Goal: Task Accomplishment & Management: Manage account settings

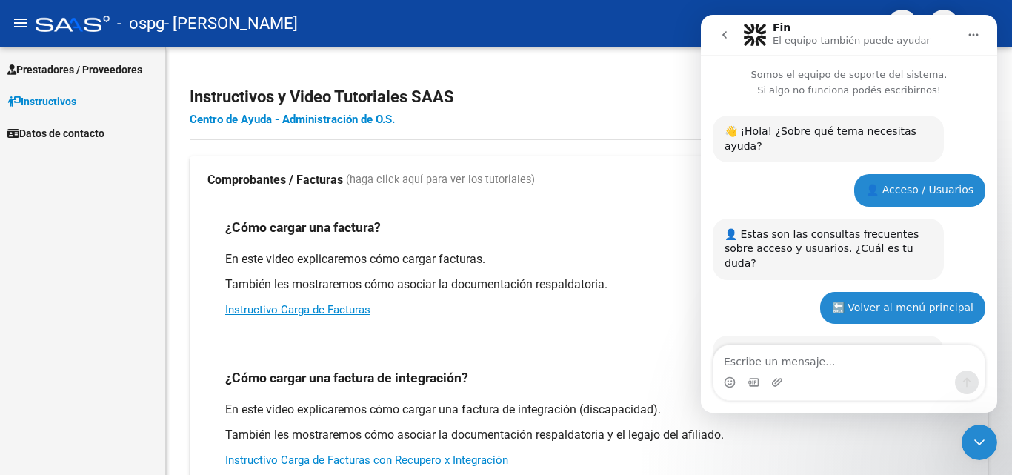
scroll to position [1445, 0]
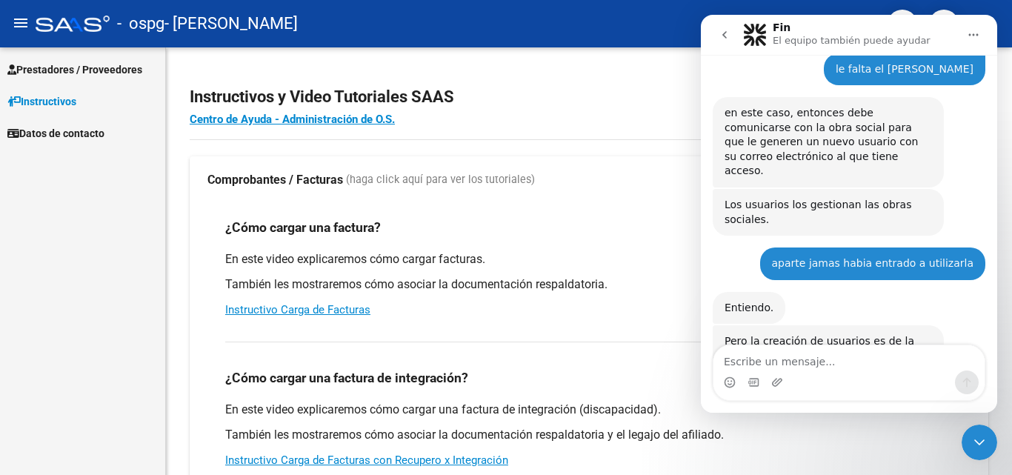
click at [967, 30] on icon "Inicio" at bounding box center [973, 35] width 12 height 12
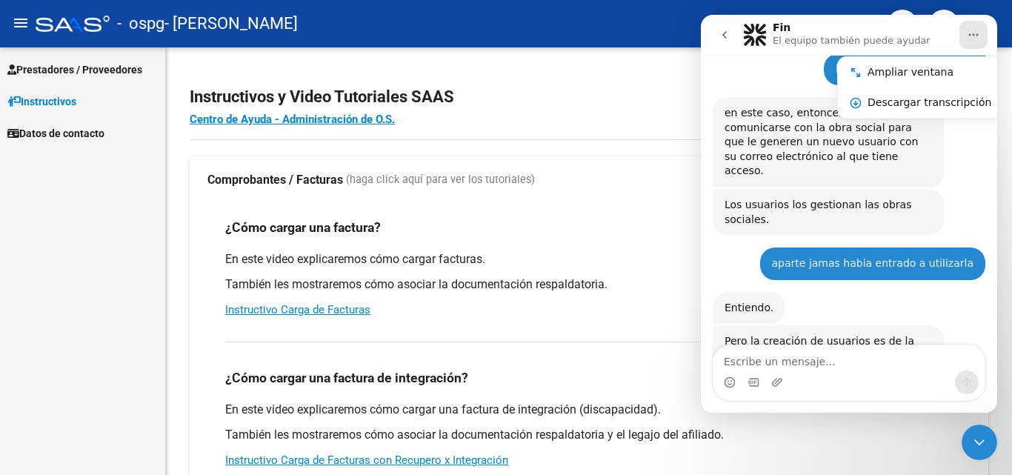
click at [987, 36] on button "Inicio" at bounding box center [973, 35] width 28 height 28
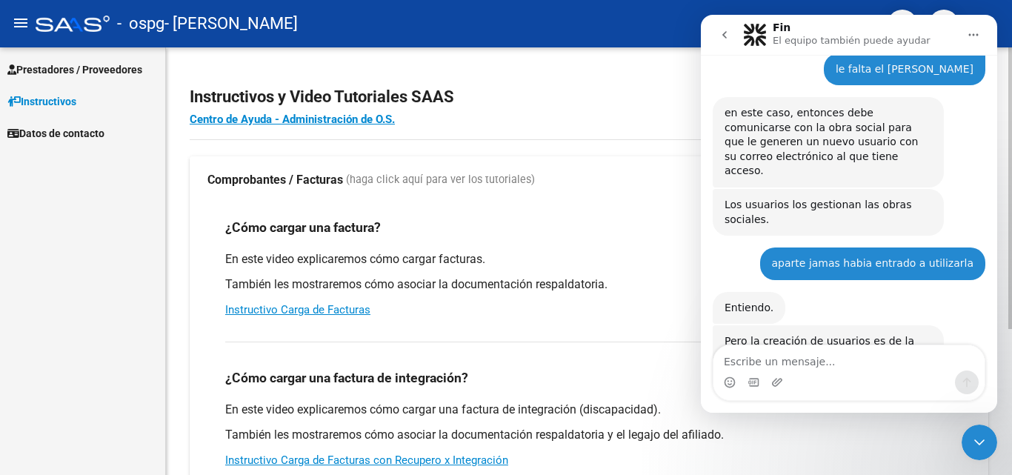
click at [649, 157] on mat-expansion-panel-header "Comprobantes / Facturas (haga click aquí para ver los tutoriales)" at bounding box center [589, 179] width 798 height 47
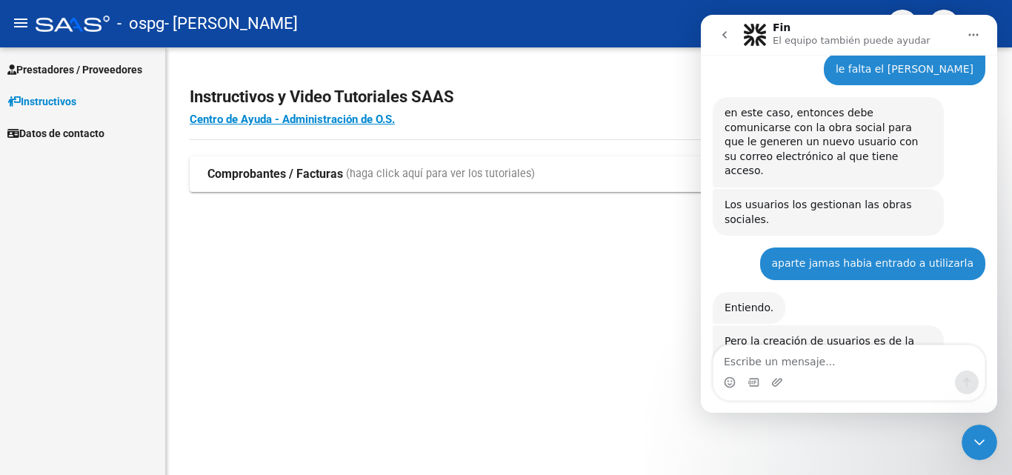
click at [647, 84] on h2 "Instructivos y Video Tutoriales SAAS" at bounding box center [589, 97] width 798 height 28
click at [632, 347] on mat-sidenav-content "Instructivos y Video Tutoriales SAAS Centro de Ayuda - Administración de O.S. C…" at bounding box center [589, 260] width 846 height 427
click at [723, 36] on icon "go back" at bounding box center [724, 34] width 4 height 7
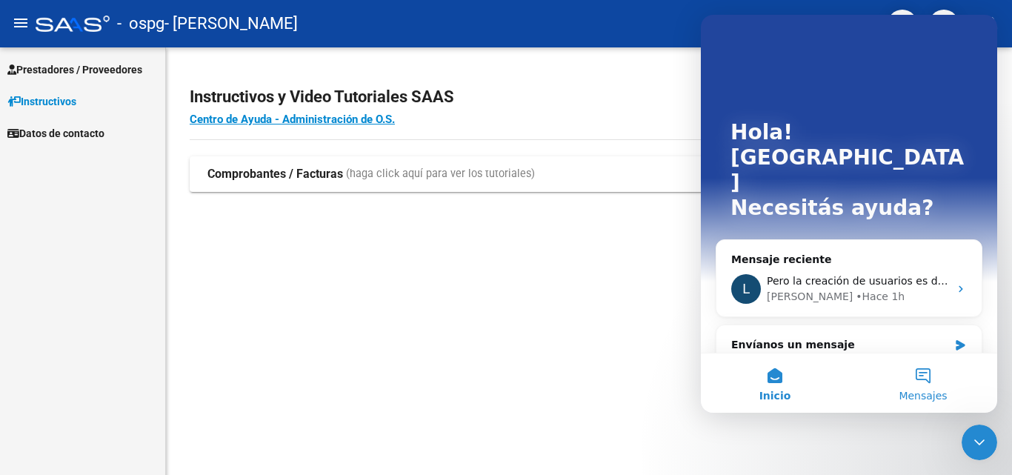
click at [929, 383] on button "Mensajes" at bounding box center [923, 382] width 148 height 59
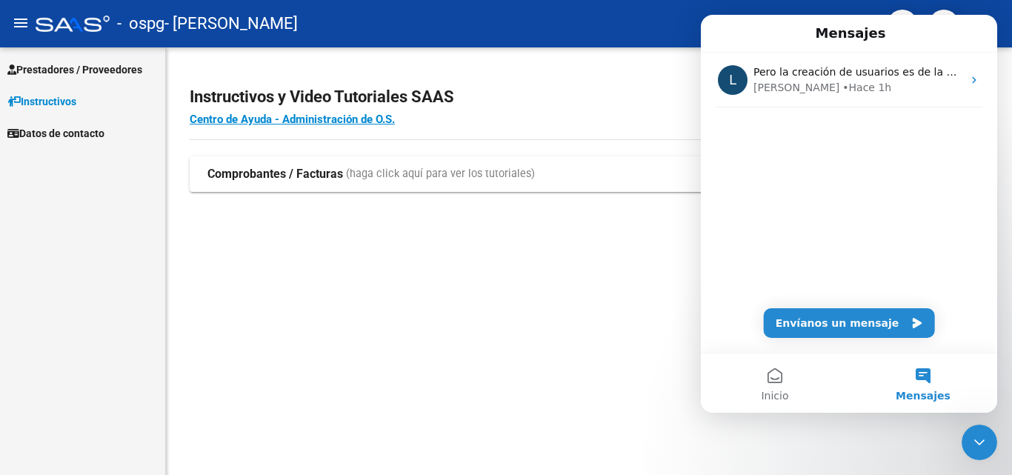
click at [984, 31] on div "Mensajes" at bounding box center [848, 33] width 277 height 25
click at [730, 410] on button "Inicio" at bounding box center [775, 382] width 148 height 59
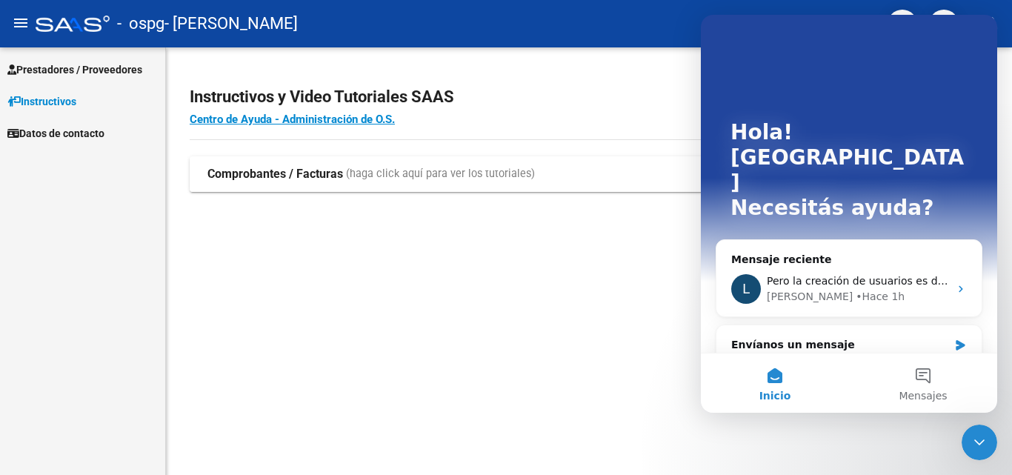
click at [330, 175] on strong "Comprobantes / Facturas" at bounding box center [275, 174] width 136 height 16
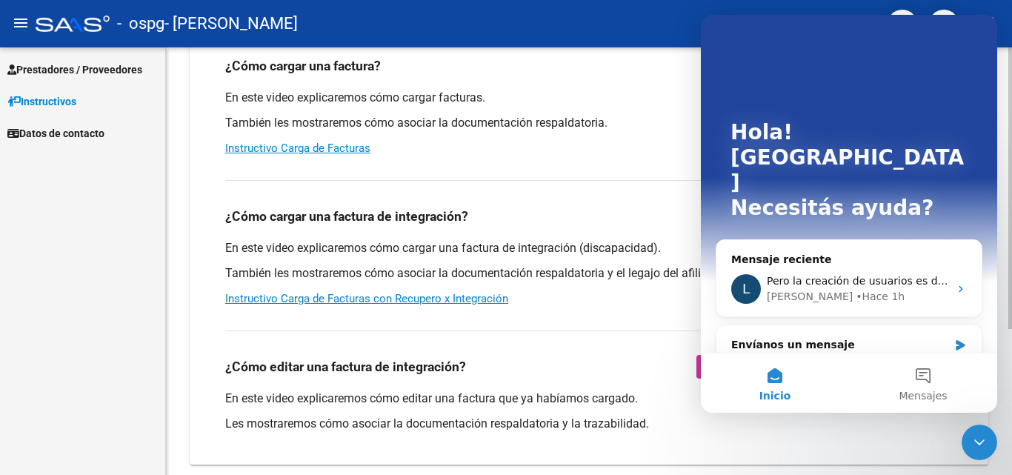
scroll to position [74, 0]
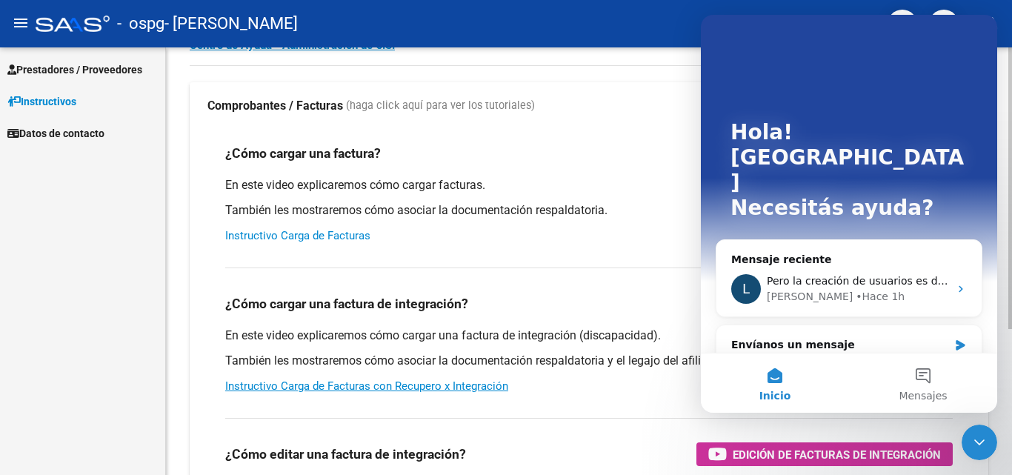
click at [314, 235] on link "Instructivo Carga de Facturas" at bounding box center [297, 235] width 145 height 13
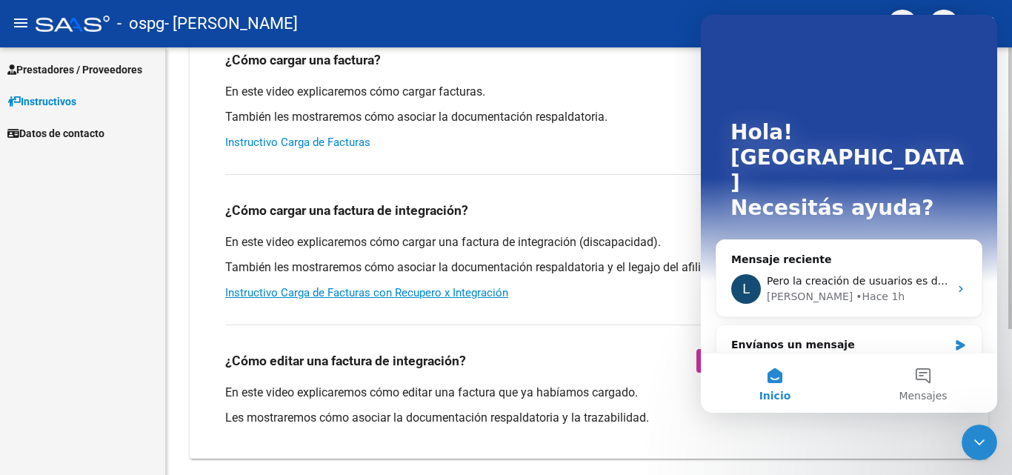
scroll to position [148, 0]
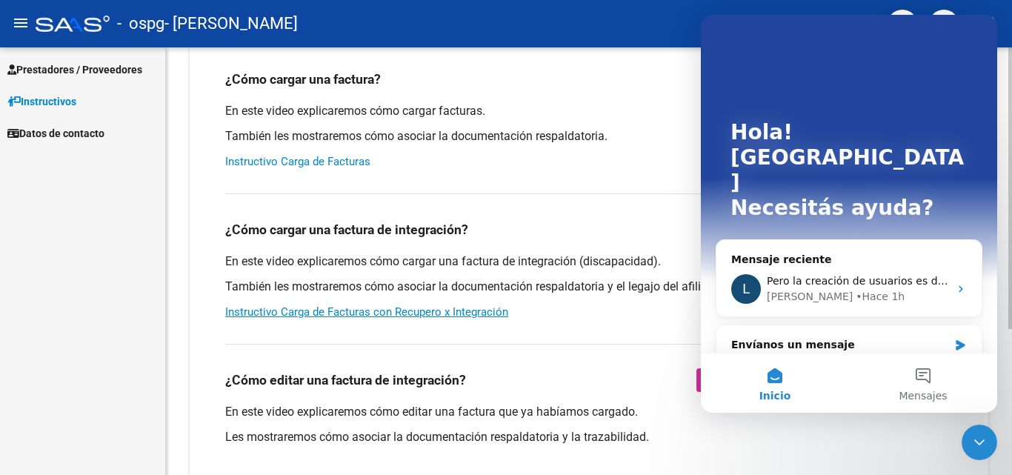
click at [304, 163] on link "Instructivo Carga de Facturas" at bounding box center [297, 161] width 145 height 13
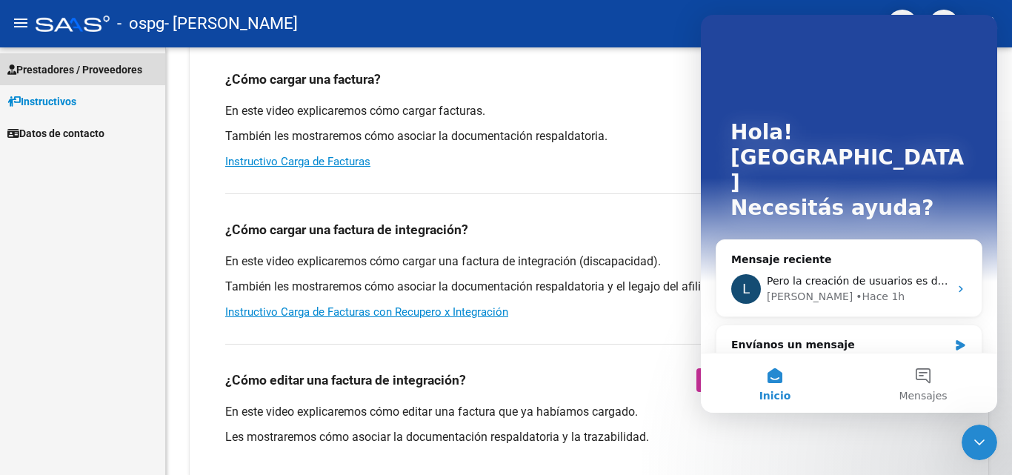
click at [114, 70] on span "Prestadores / Proveedores" at bounding box center [74, 69] width 135 height 16
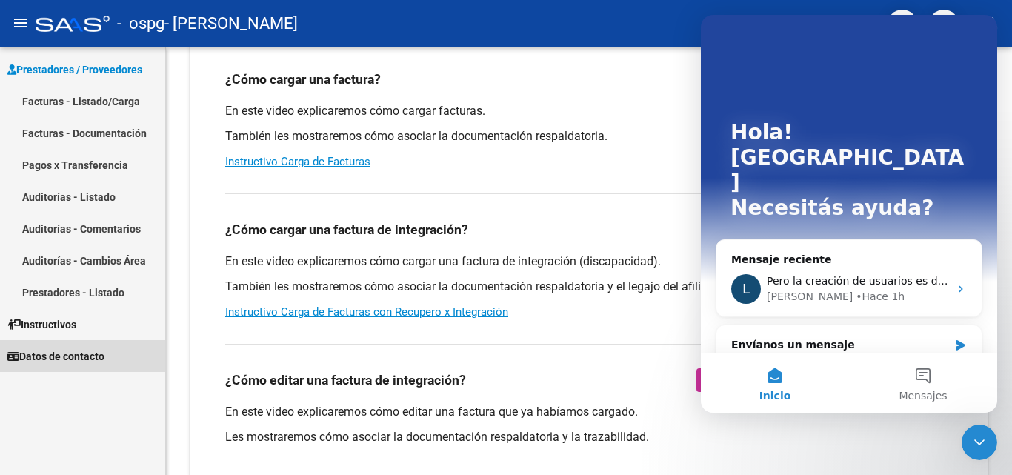
click at [97, 351] on span "Datos de contacto" at bounding box center [55, 356] width 97 height 16
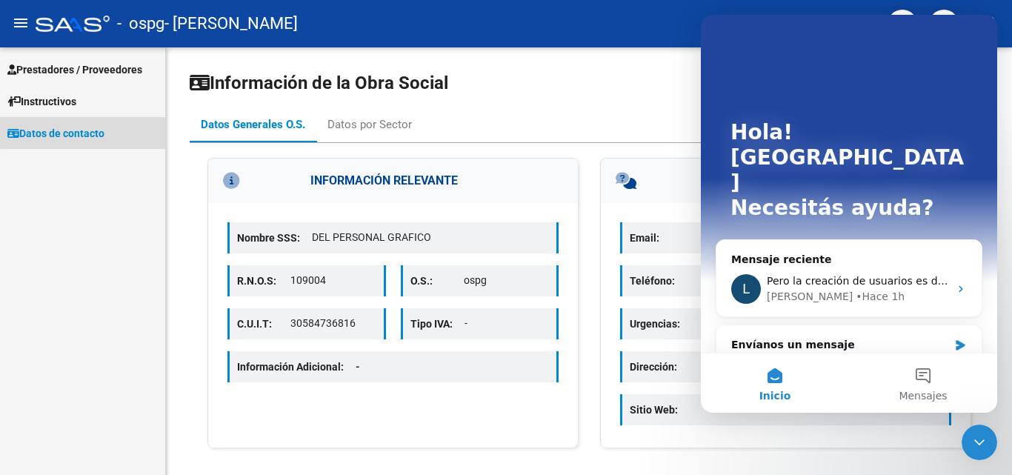
click at [104, 127] on span "Datos de contacto" at bounding box center [55, 133] width 97 height 16
click at [104, 130] on span "Datos de contacto" at bounding box center [55, 133] width 97 height 16
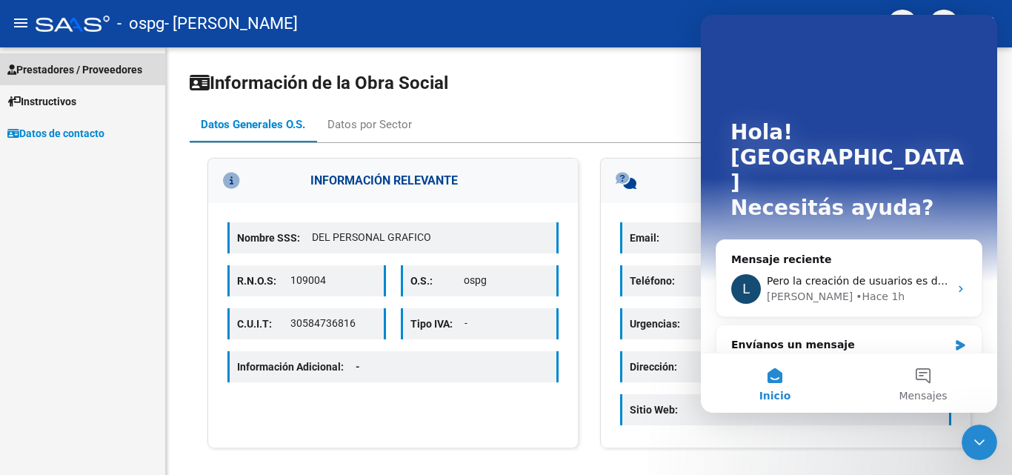
click at [103, 64] on span "Prestadores / Proveedores" at bounding box center [74, 69] width 135 height 16
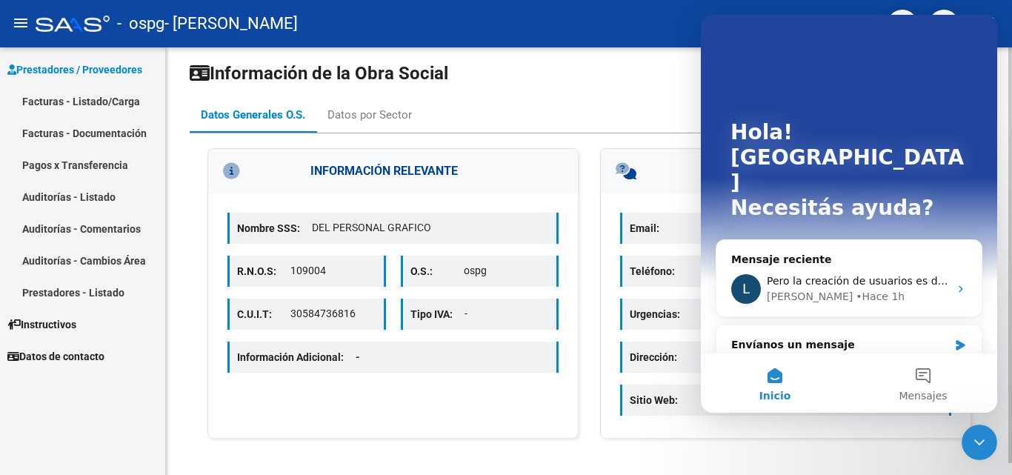
scroll to position [12, 0]
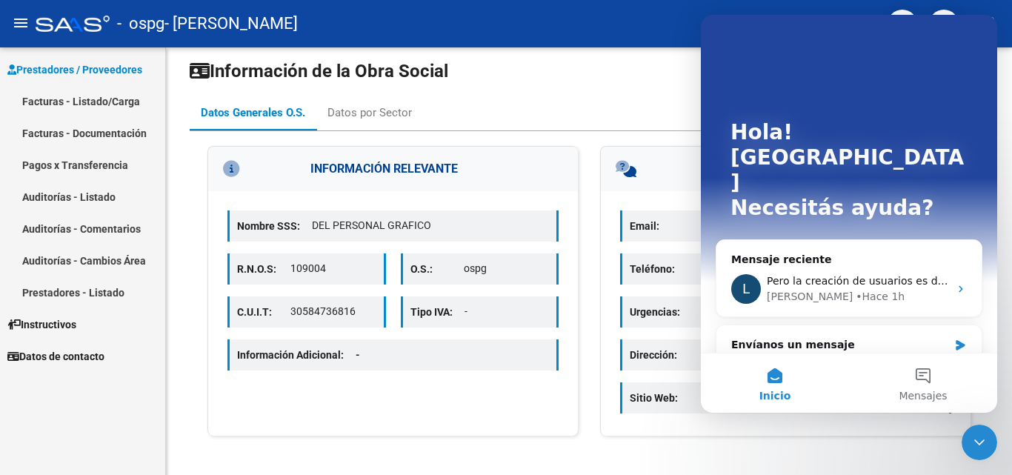
click at [61, 68] on span "Prestadores / Proveedores" at bounding box center [74, 69] width 135 height 16
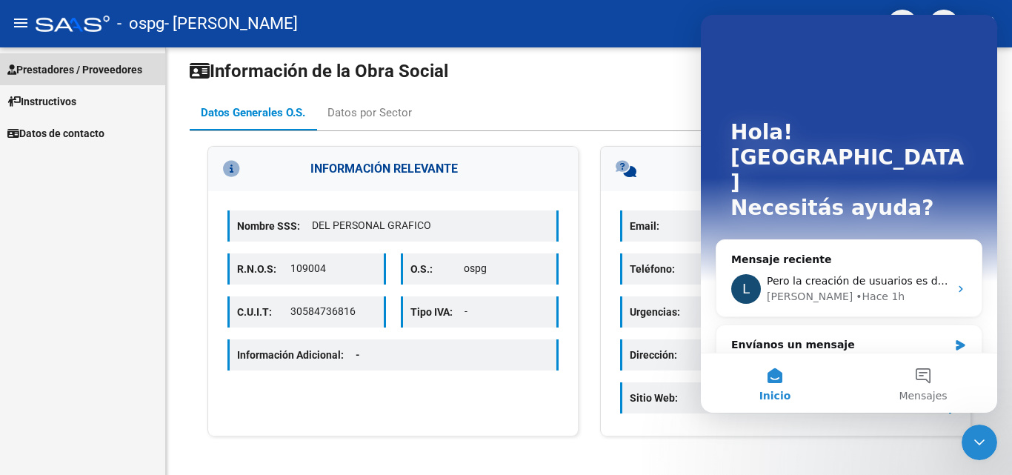
click at [61, 68] on span "Prestadores / Proveedores" at bounding box center [74, 69] width 135 height 16
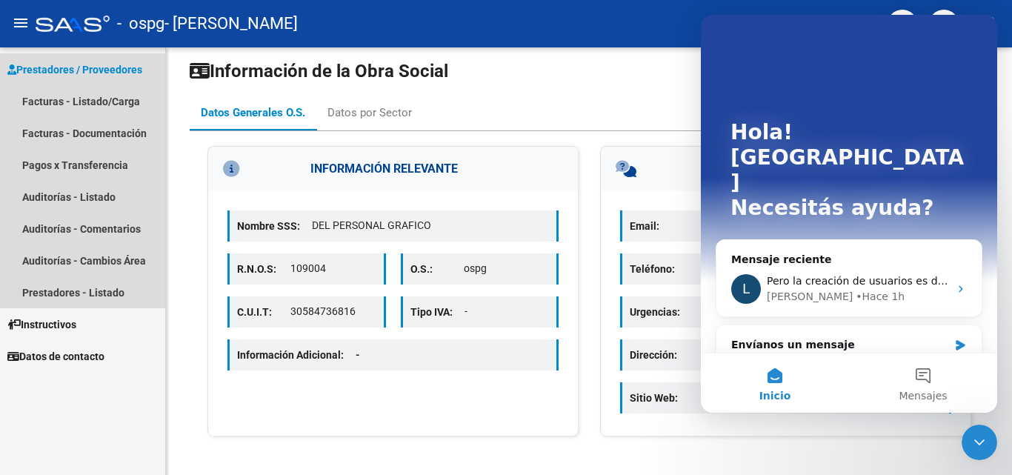
click at [61, 68] on span "Prestadores / Proveedores" at bounding box center [74, 69] width 135 height 16
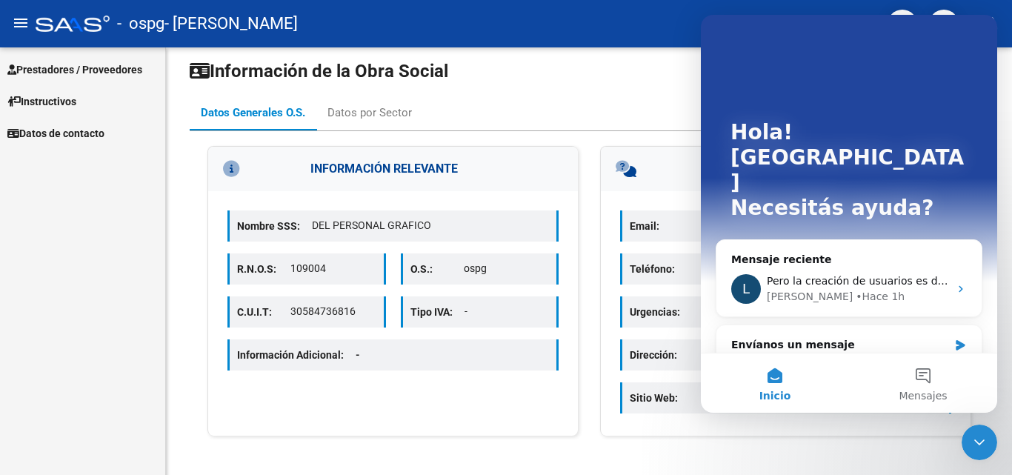
click at [13, 25] on mat-icon "menu" at bounding box center [21, 23] width 18 height 18
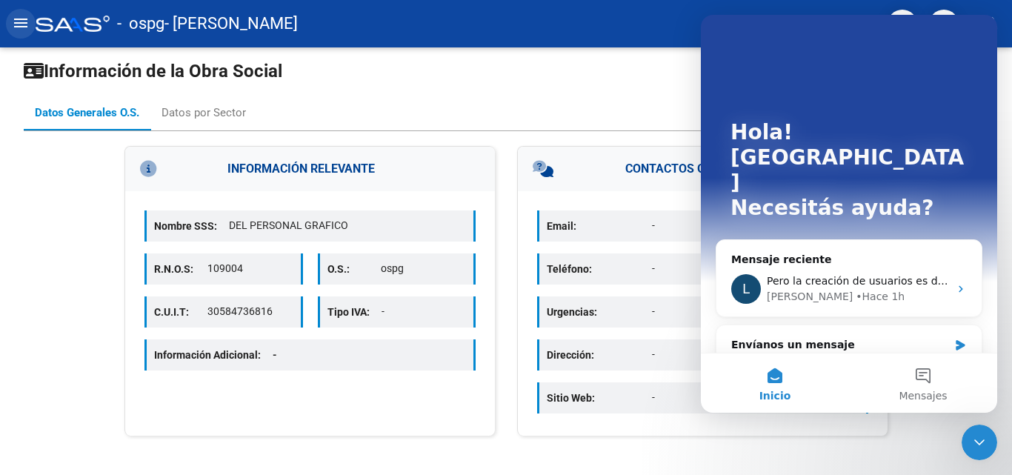
click at [13, 25] on mat-icon "menu" at bounding box center [21, 23] width 18 height 18
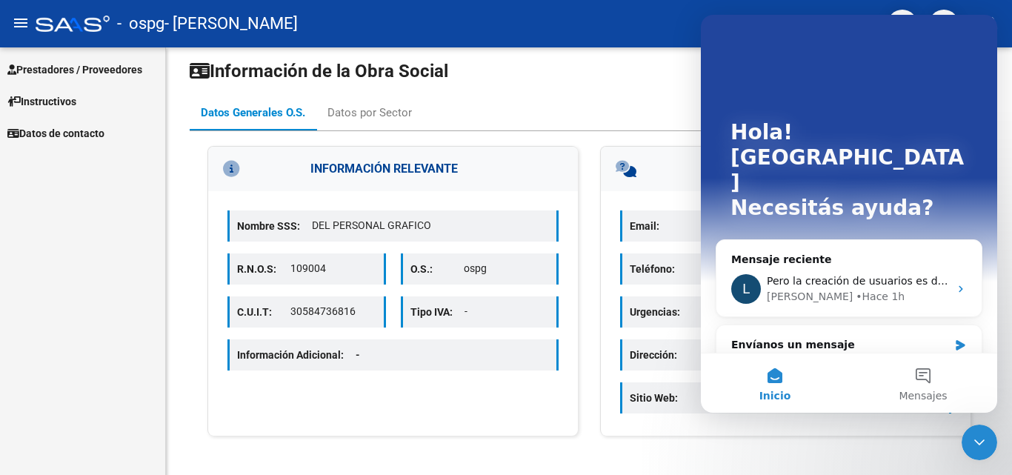
click at [107, 21] on div at bounding box center [73, 24] width 74 height 16
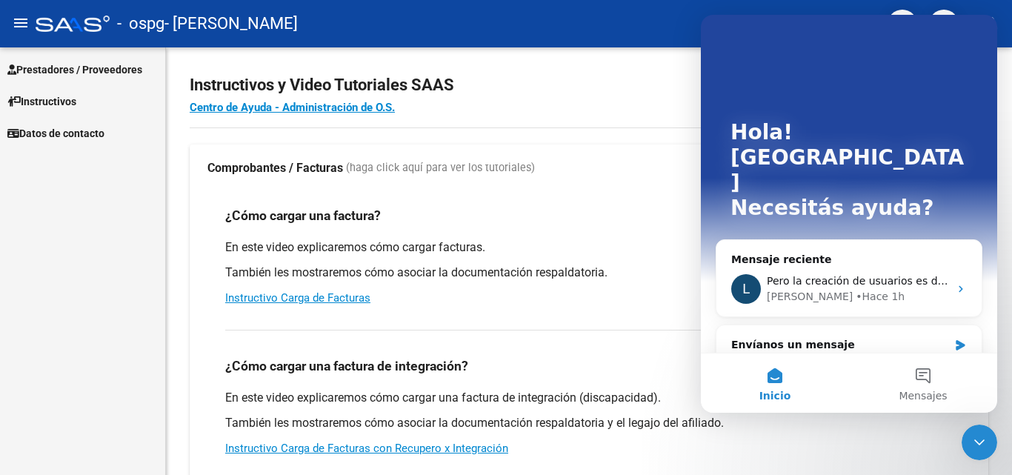
click at [170, 27] on span "- [PERSON_NAME]" at bounding box center [230, 23] width 133 height 33
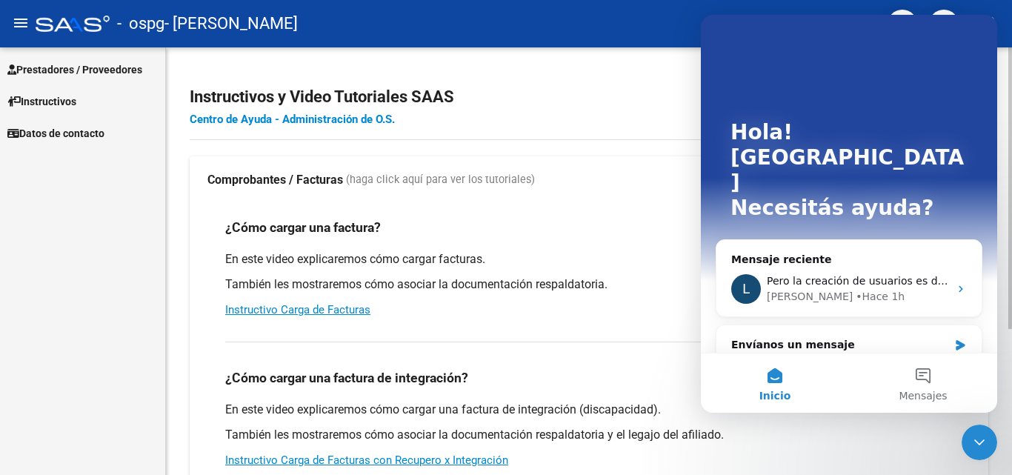
click at [333, 116] on link "Centro de Ayuda - Administración de O.S." at bounding box center [292, 119] width 205 height 13
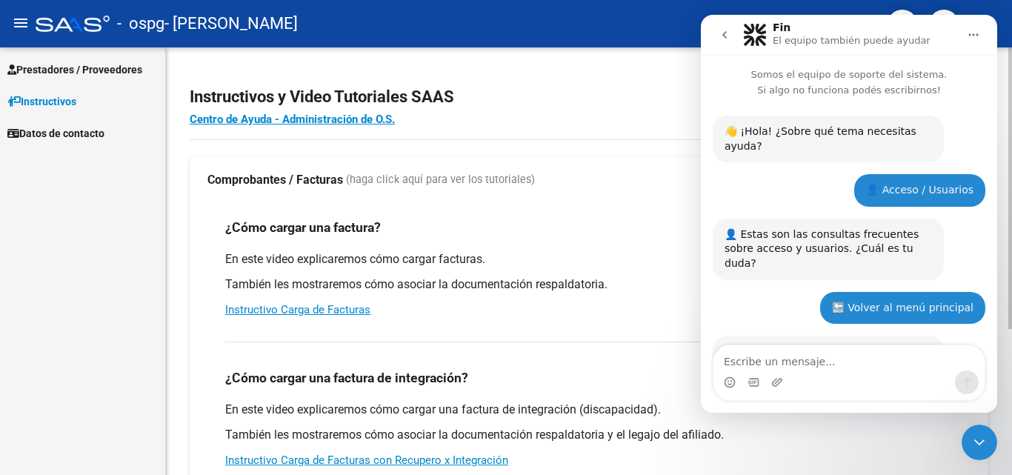
scroll to position [1445, 0]
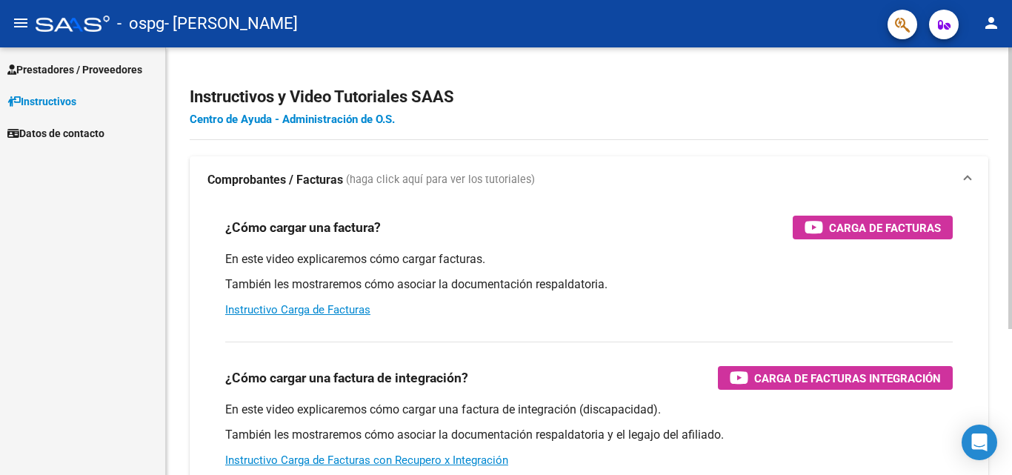
click at [304, 121] on link "Centro de Ayuda - Administración de O.S." at bounding box center [292, 119] width 205 height 13
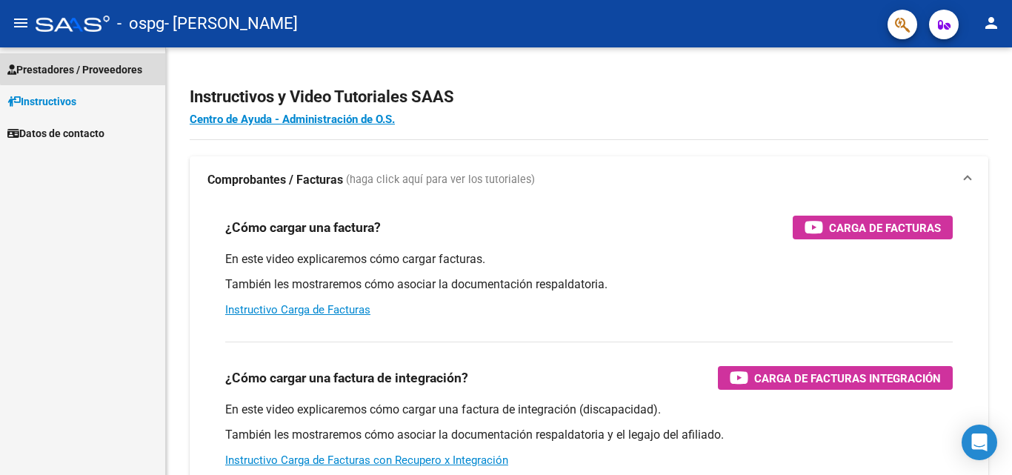
click at [119, 65] on span "Prestadores / Proveedores" at bounding box center [74, 69] width 135 height 16
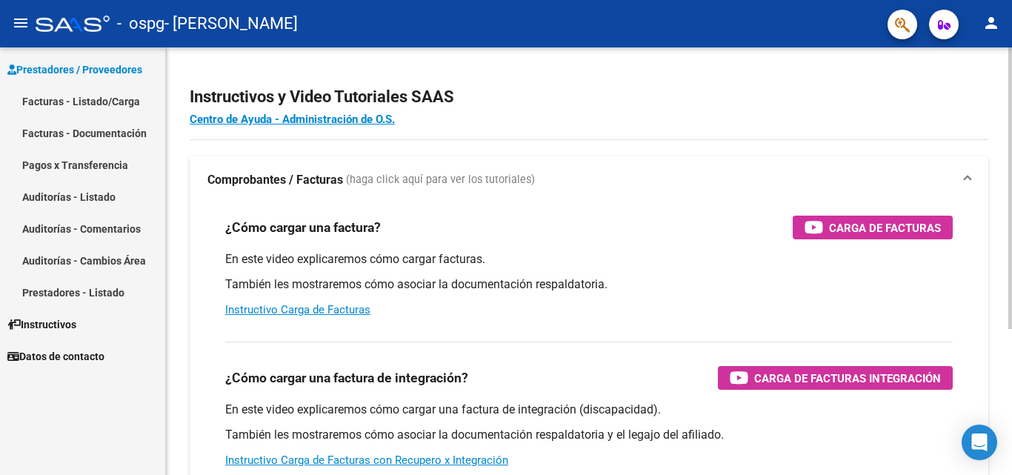
click at [576, 98] on h2 "Instructivos y Video Tutoriales SAAS" at bounding box center [589, 97] width 798 height 28
click at [989, 23] on mat-icon "person" at bounding box center [991, 23] width 18 height 18
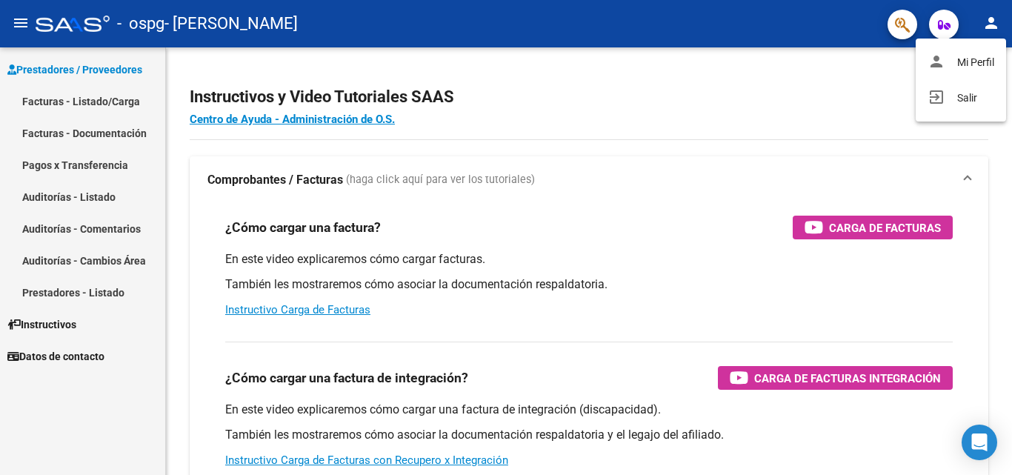
click at [916, 233] on div at bounding box center [506, 237] width 1012 height 475
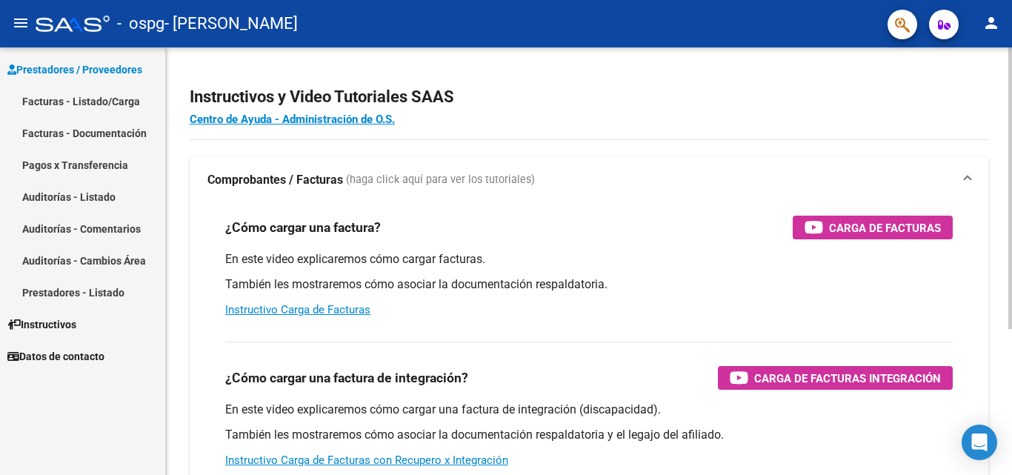
click at [644, 147] on div "Instructivos y Video Tutoriales SAAS Centro de Ayuda - Administración de O.S. C…" at bounding box center [589, 372] width 846 height 650
click at [774, 78] on app-root-component "Instructivos y Video Tutoriales SAAS Centro de Ayuda - Administración de O.S. C…" at bounding box center [589, 348] width 798 height 555
click at [987, 23] on mat-icon "person" at bounding box center [991, 23] width 18 height 18
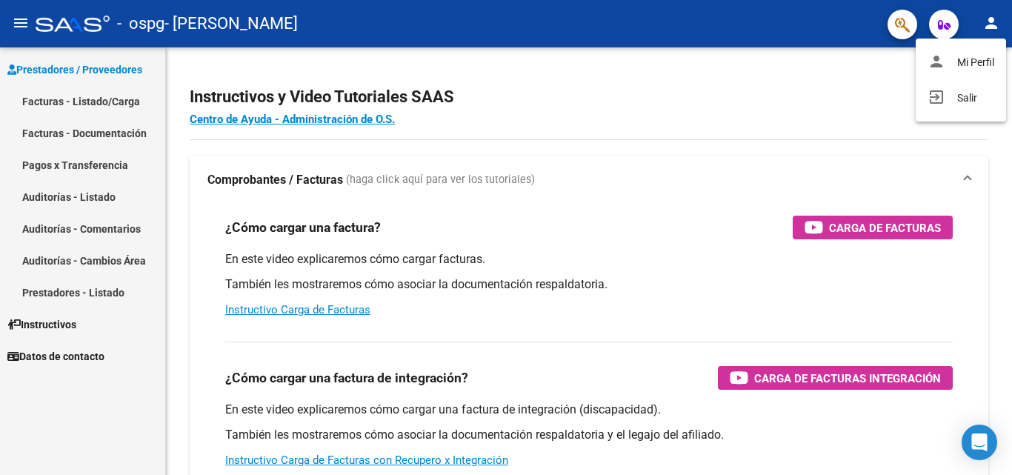
click at [805, 83] on div at bounding box center [506, 237] width 1012 height 475
click at [102, 96] on link "Facturas - Listado/Carga" at bounding box center [82, 101] width 165 height 32
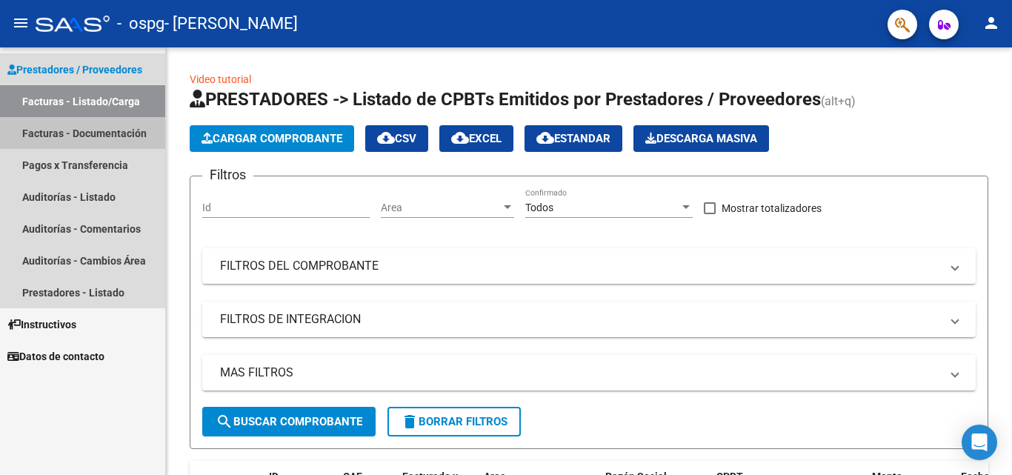
click at [125, 137] on link "Facturas - Documentación" at bounding box center [82, 133] width 165 height 32
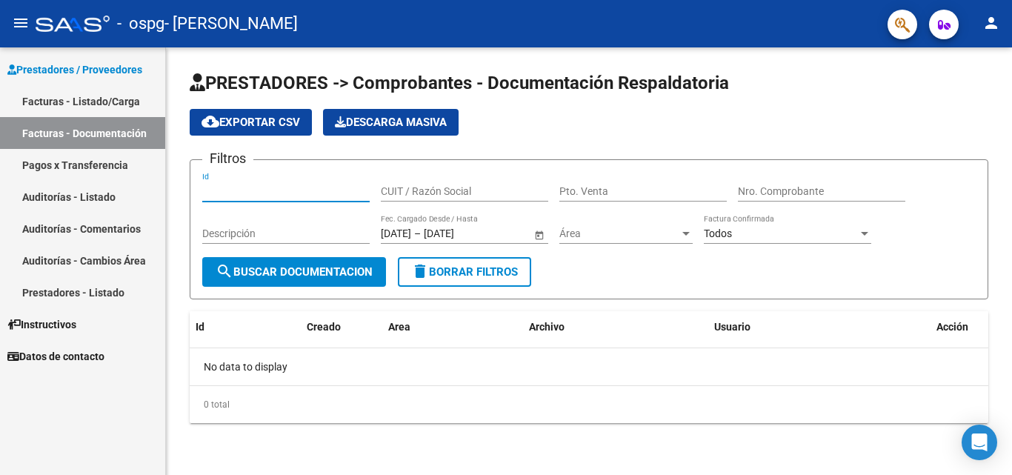
click at [255, 190] on input "Id" at bounding box center [285, 191] width 167 height 13
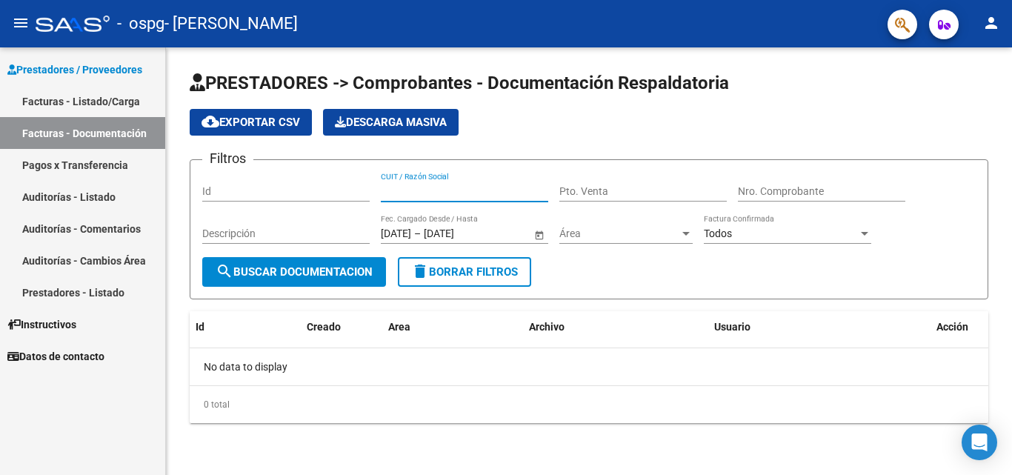
click at [437, 185] on input "CUIT / Razón Social" at bounding box center [464, 191] width 167 height 13
click at [313, 183] on div "Id" at bounding box center [285, 187] width 167 height 30
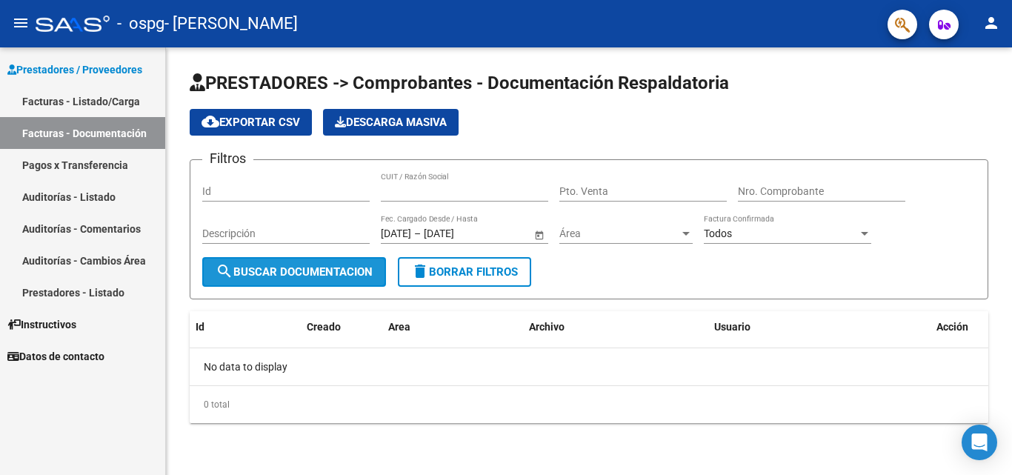
click at [344, 274] on span "search Buscar Documentacion" at bounding box center [294, 271] width 157 height 13
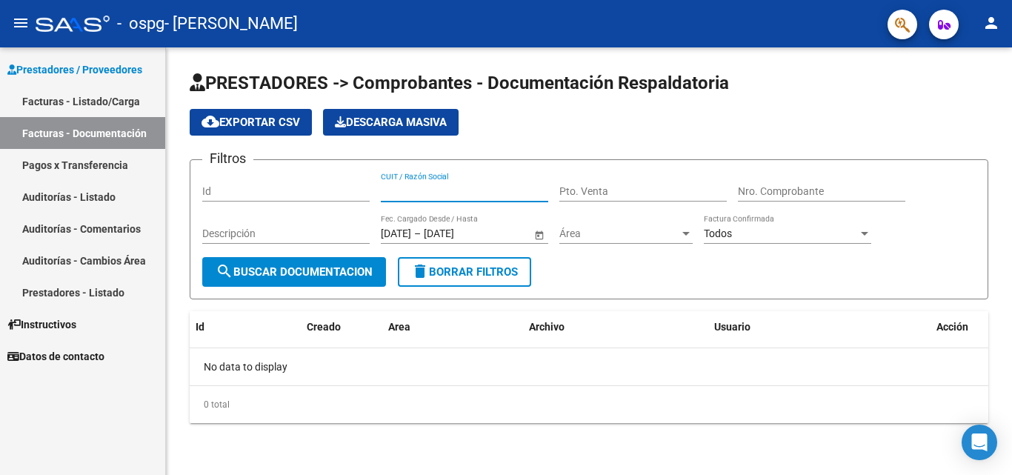
click at [393, 191] on input "CUIT / Razón Social" at bounding box center [464, 191] width 167 height 13
type input "27252502977"
click at [614, 252] on div "Área Área" at bounding box center [625, 235] width 133 height 42
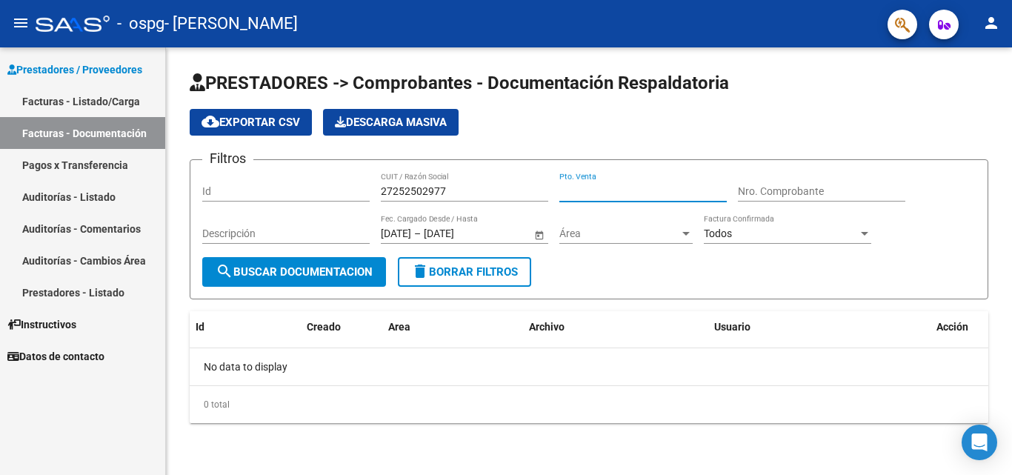
click at [583, 195] on input "Pto. Venta" at bounding box center [642, 191] width 167 height 13
type input "00004"
click at [801, 194] on input "Nro. Comprobante" at bounding box center [821, 191] width 167 height 13
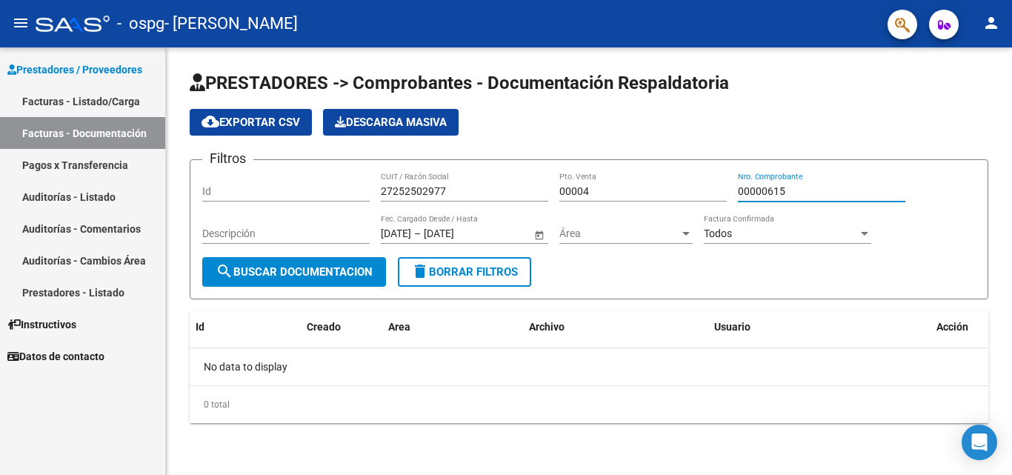
type input "00000615"
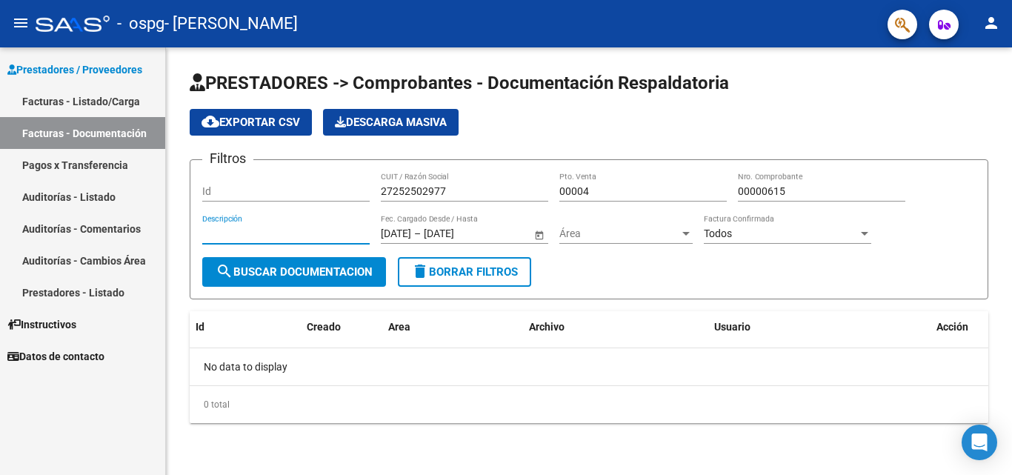
click at [333, 232] on input "Descripción" at bounding box center [285, 233] width 167 height 13
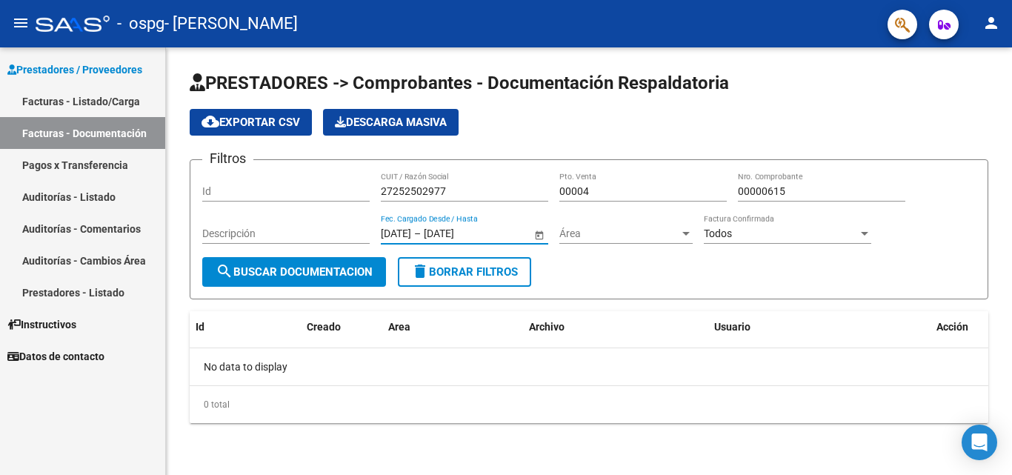
click at [477, 233] on input "[DATE]" at bounding box center [460, 233] width 73 height 13
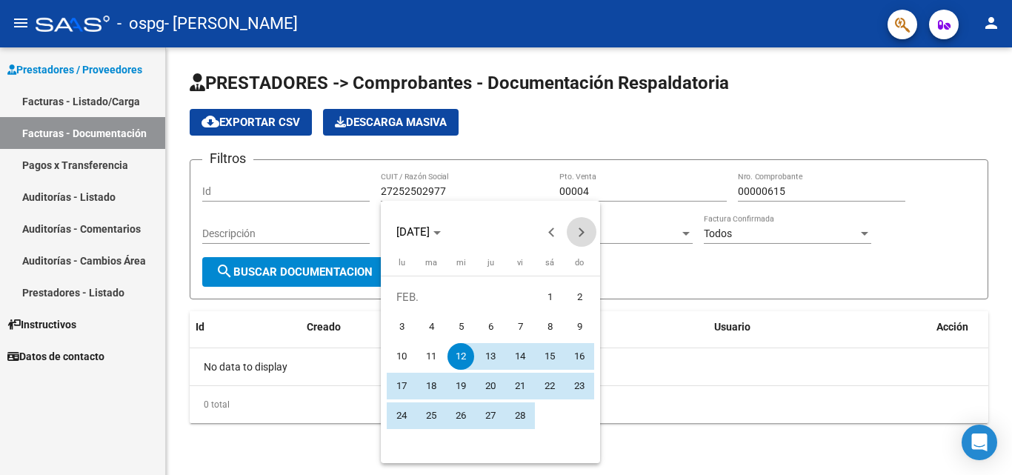
click at [574, 236] on span "Next month" at bounding box center [582, 232] width 30 height 30
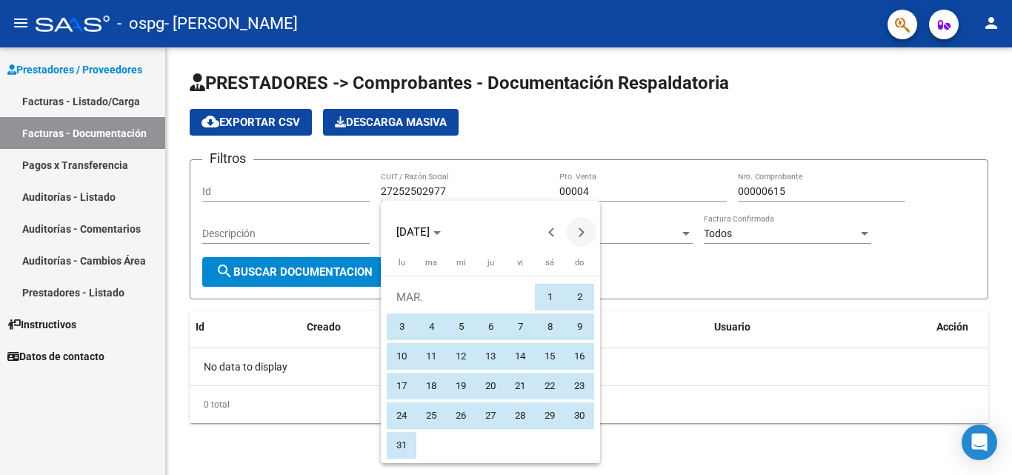
click at [574, 236] on span "Next month" at bounding box center [582, 232] width 30 height 30
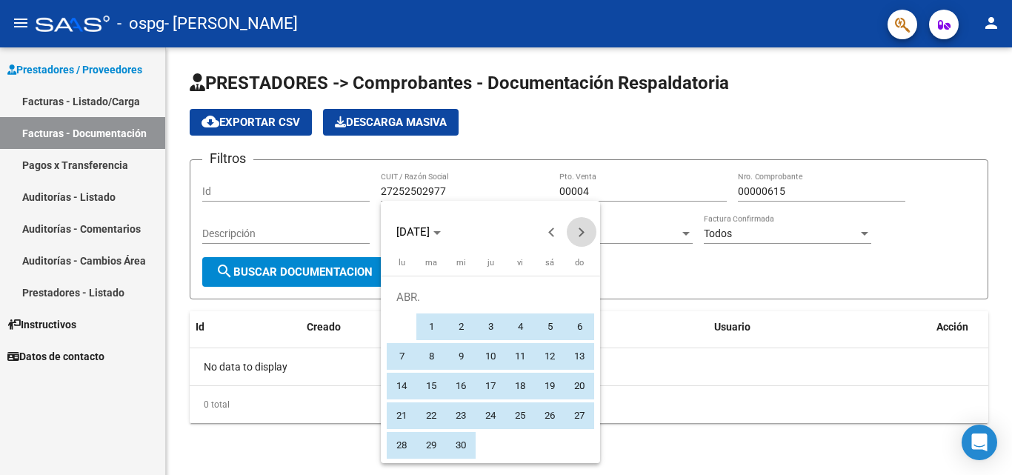
click at [574, 236] on span "Next month" at bounding box center [582, 232] width 30 height 30
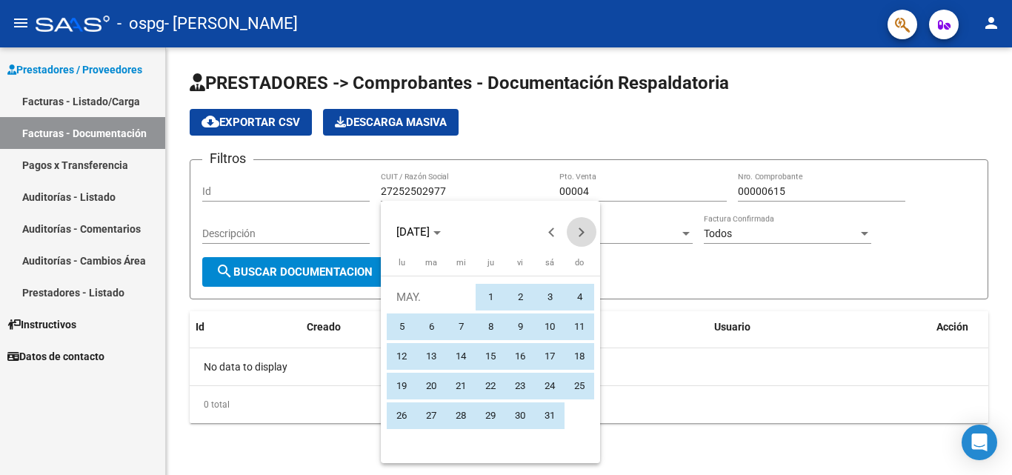
click at [574, 236] on span "Next month" at bounding box center [582, 232] width 30 height 30
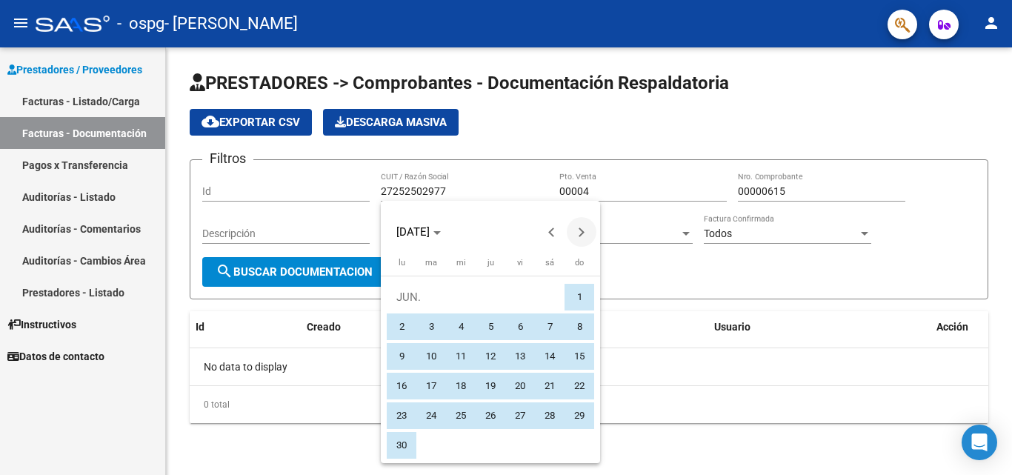
click at [574, 236] on span "Next month" at bounding box center [582, 232] width 30 height 30
drag, startPoint x: 574, startPoint y: 236, endPoint x: 544, endPoint y: 233, distance: 30.5
click at [574, 236] on span "Next month" at bounding box center [582, 232] width 30 height 30
click at [576, 236] on span "Next month" at bounding box center [582, 232] width 30 height 30
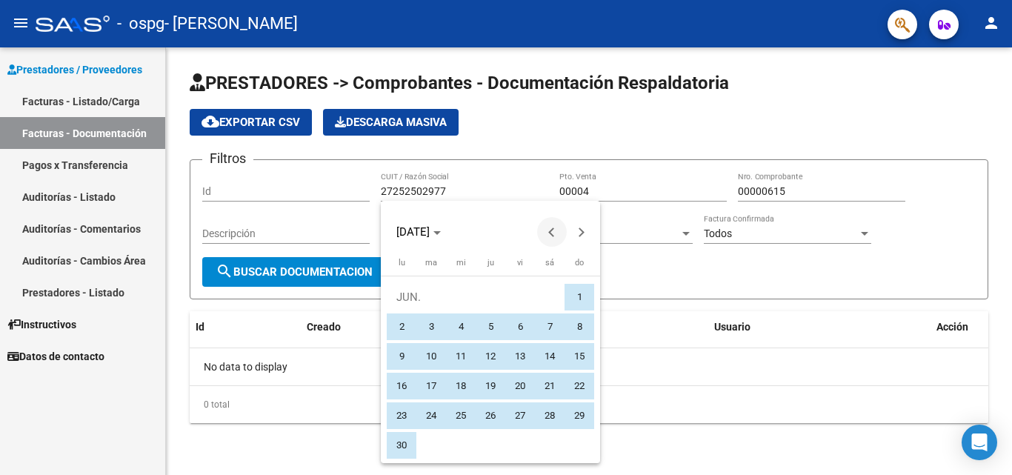
click at [576, 236] on span "Next month" at bounding box center [582, 232] width 30 height 30
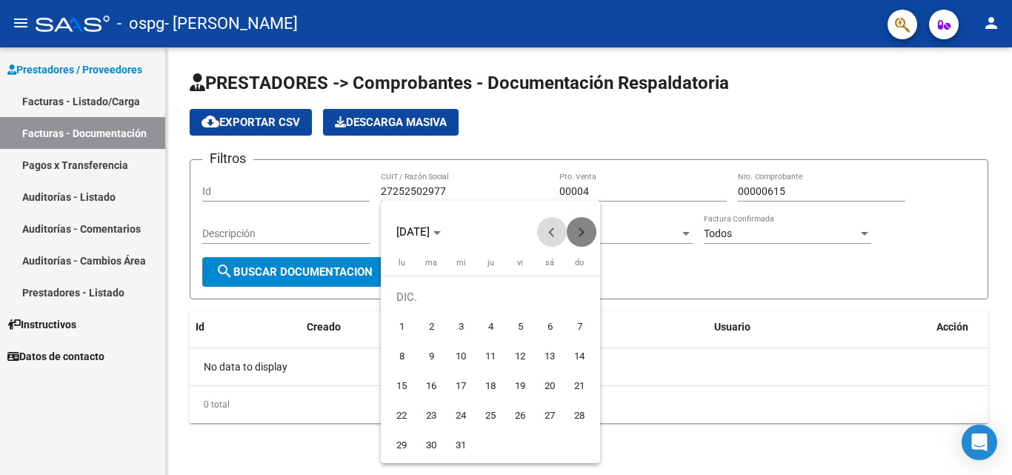
click at [544, 233] on span "Previous month" at bounding box center [552, 232] width 30 height 30
click at [544, 232] on span "Previous month" at bounding box center [552, 232] width 30 height 30
click at [576, 226] on span "Next month" at bounding box center [582, 232] width 30 height 30
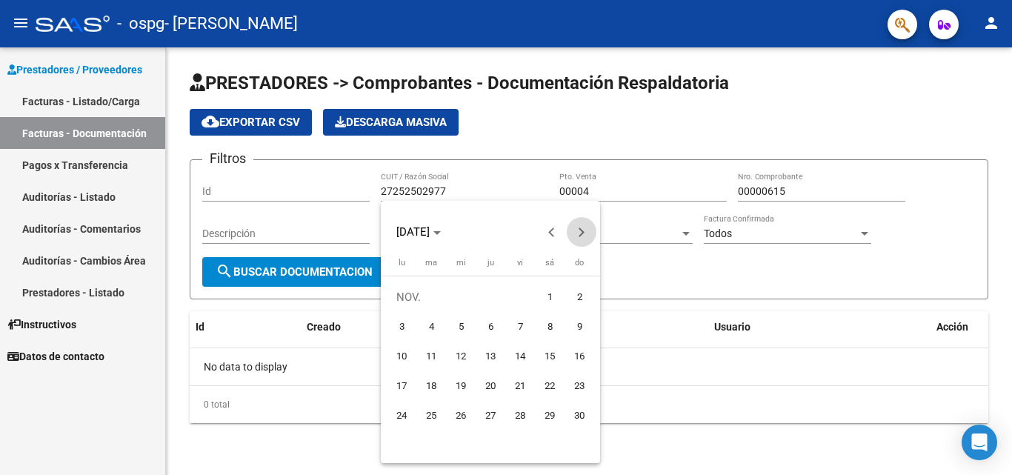
click at [576, 226] on span "Next month" at bounding box center [582, 232] width 30 height 30
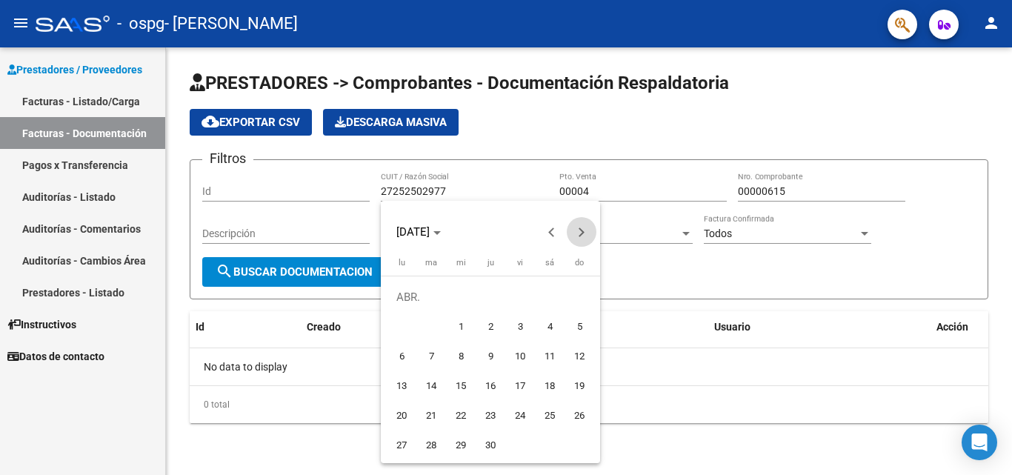
click at [576, 226] on span "Next month" at bounding box center [582, 232] width 30 height 30
click at [465, 327] on span "1" at bounding box center [460, 326] width 27 height 27
type input "[DATE]"
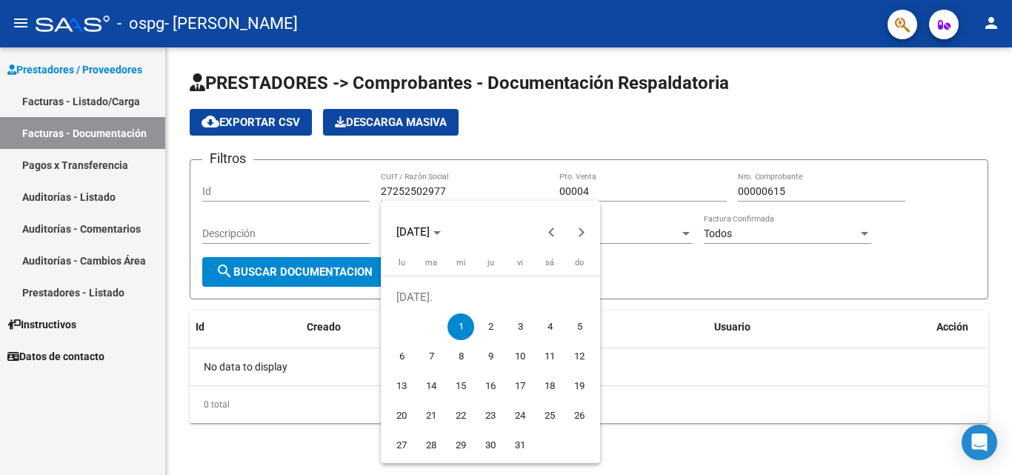
click at [638, 322] on div at bounding box center [506, 237] width 1012 height 475
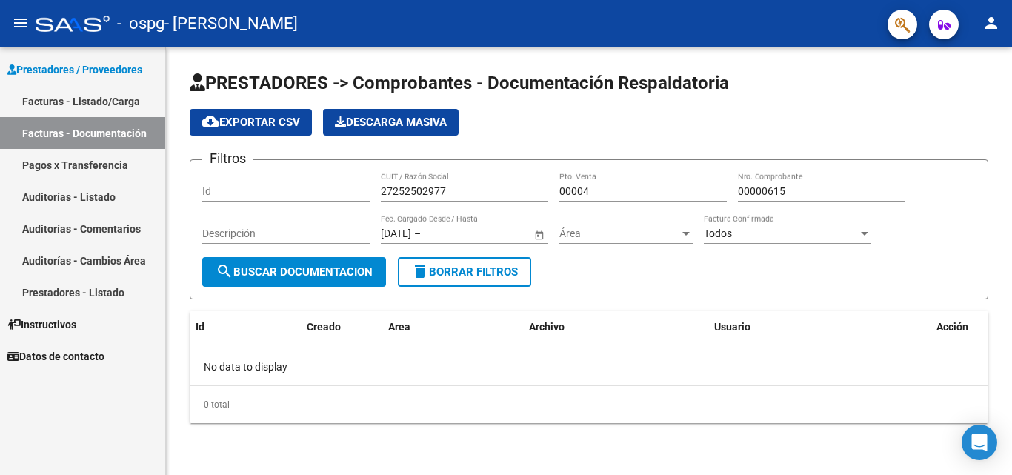
click at [538, 230] on span "Open calendar" at bounding box center [539, 234] width 36 height 36
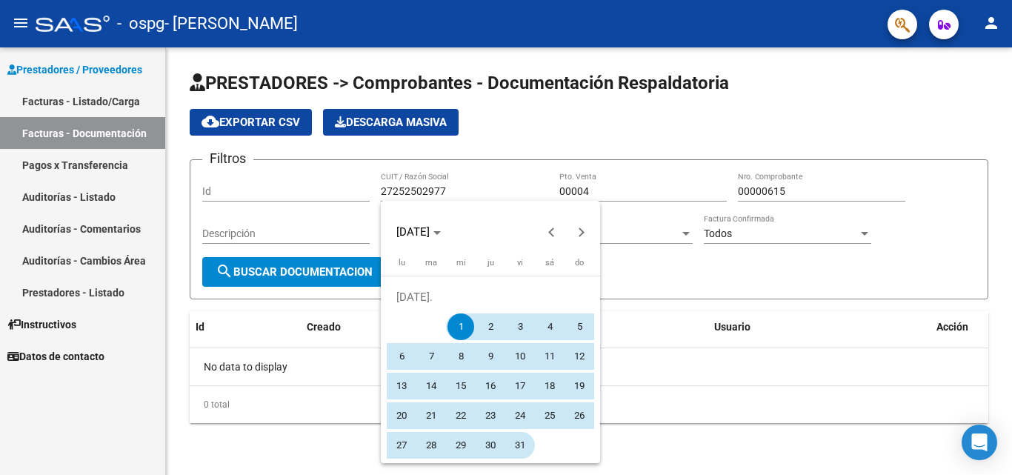
click at [514, 436] on span "31" at bounding box center [520, 445] width 27 height 27
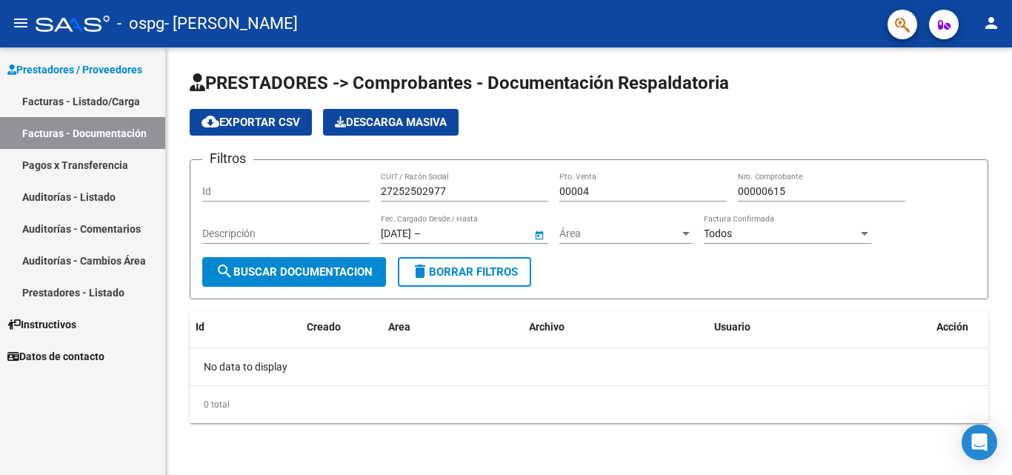
type input "[DATE]"
click at [603, 336] on datatable-header-cell "Archivo" at bounding box center [615, 327] width 185 height 32
click at [615, 264] on form "Filtros Id 27252502977 CUIT / Razón Social 00004 Pto. Venta 00000615 Nro. Compr…" at bounding box center [589, 229] width 798 height 140
click at [609, 231] on span "Área" at bounding box center [619, 233] width 120 height 13
type input "T"
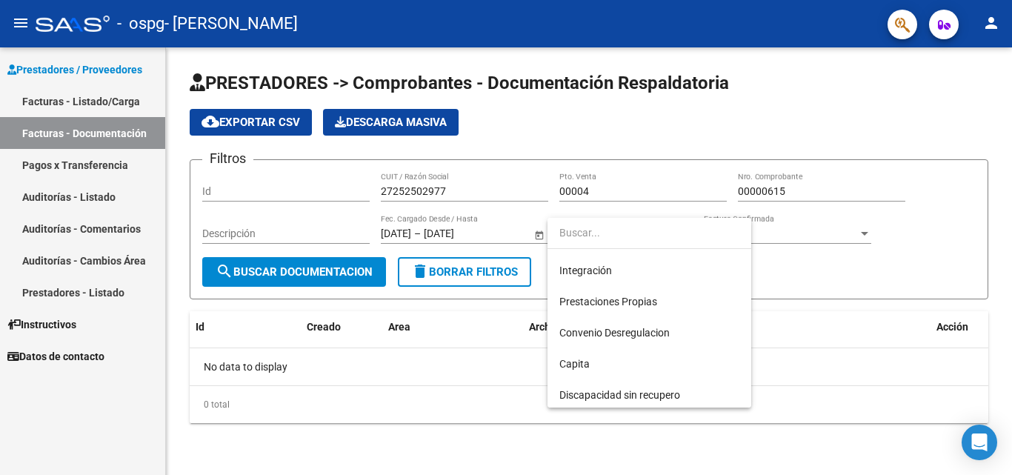
scroll to position [153, 0]
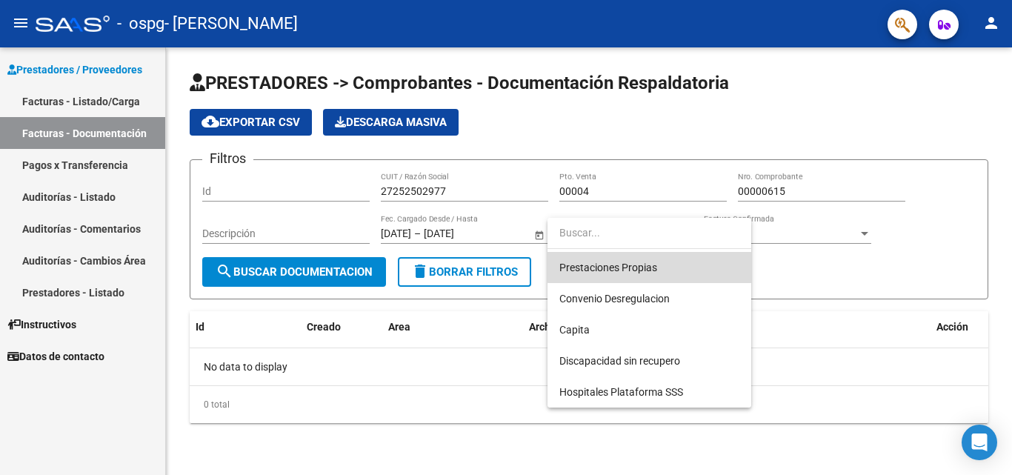
click at [703, 260] on span "Prestaciones Propias" at bounding box center [649, 267] width 180 height 31
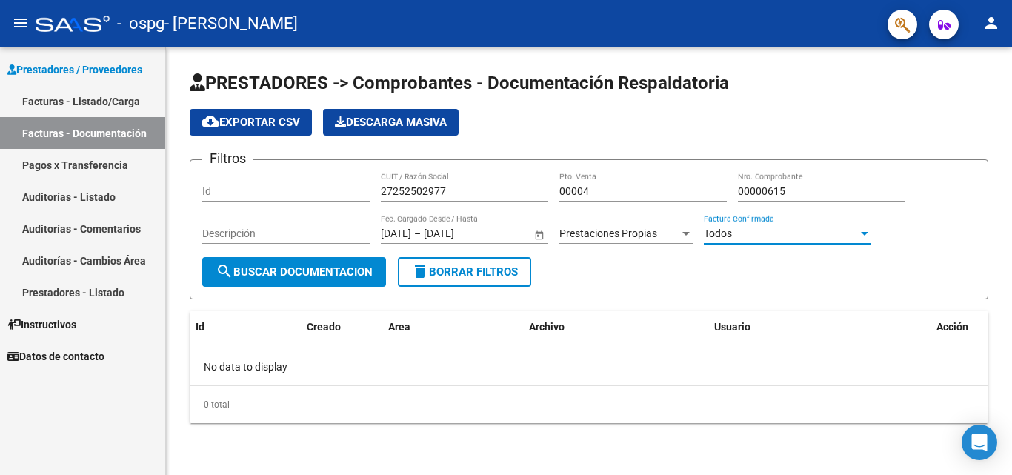
click at [741, 236] on div "Todos" at bounding box center [781, 233] width 154 height 13
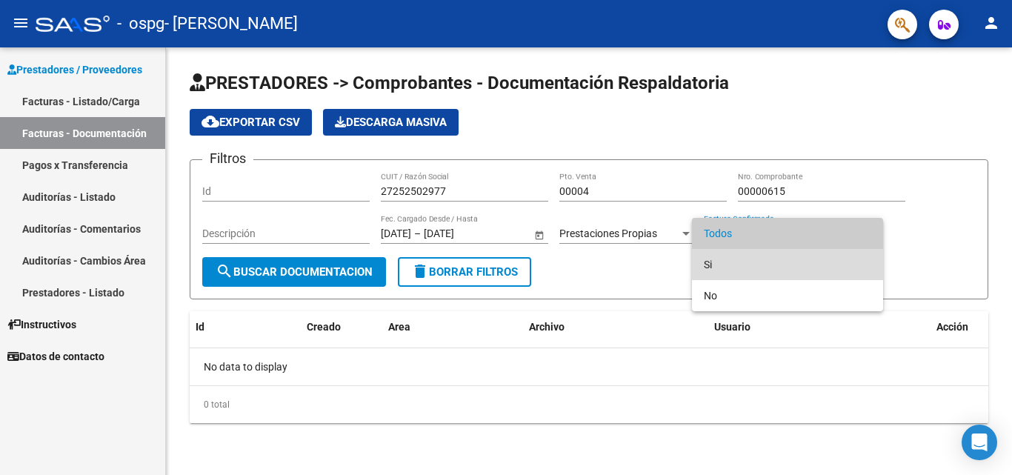
click at [744, 260] on span "Si" at bounding box center [787, 264] width 167 height 31
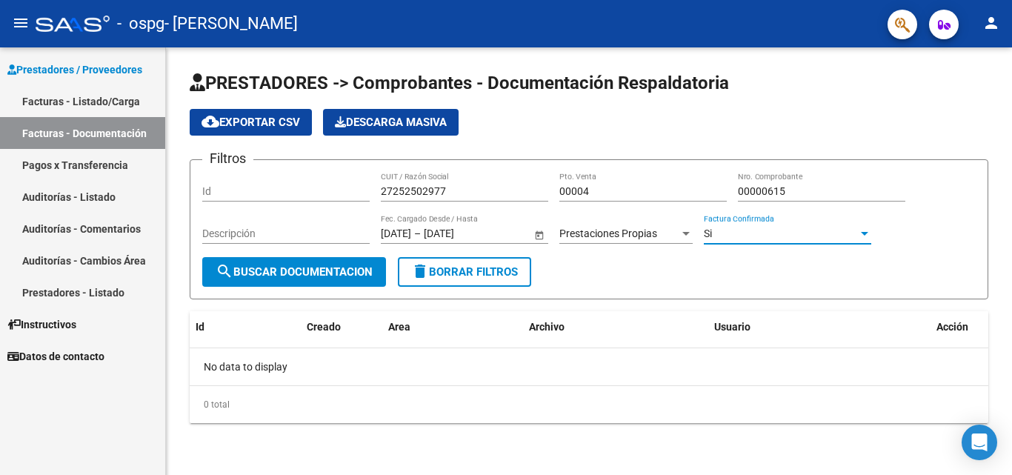
click at [315, 230] on input "Descripción" at bounding box center [285, 233] width 167 height 13
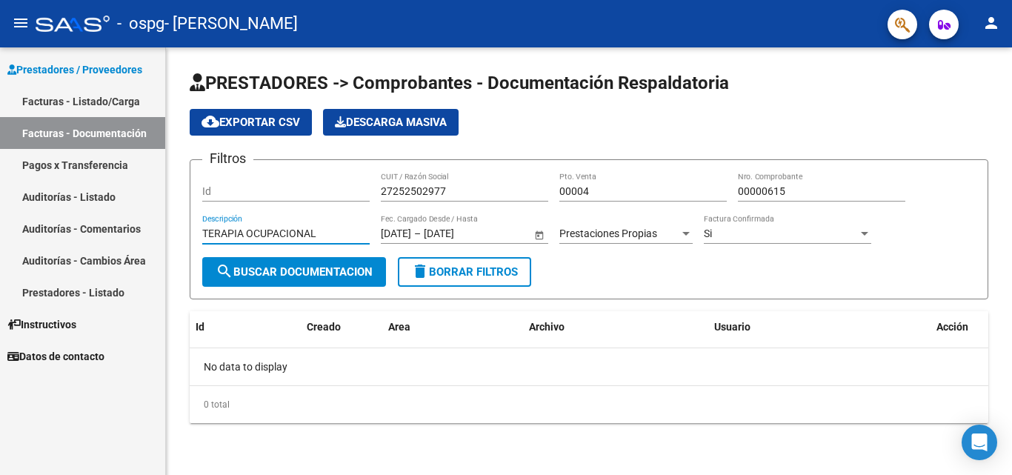
type input "TERAPIA OCUPACIONAL"
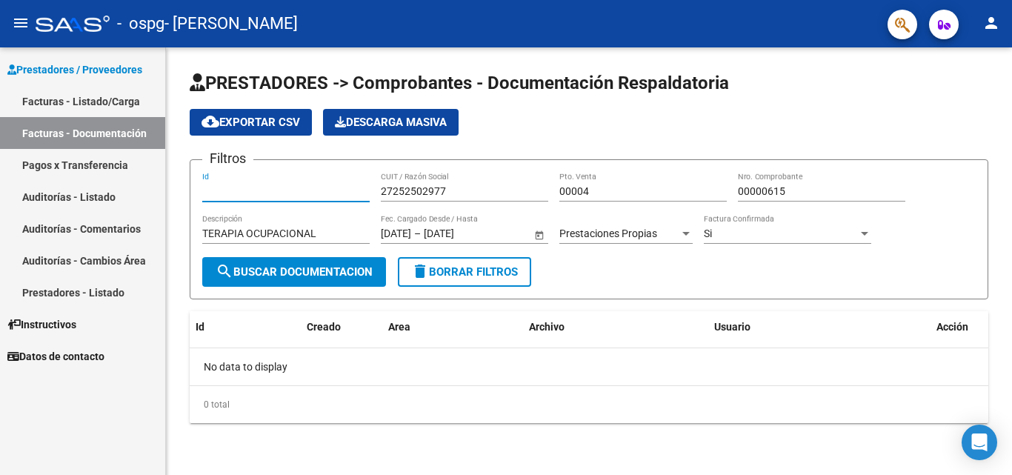
click at [344, 189] on input "Id" at bounding box center [285, 191] width 167 height 13
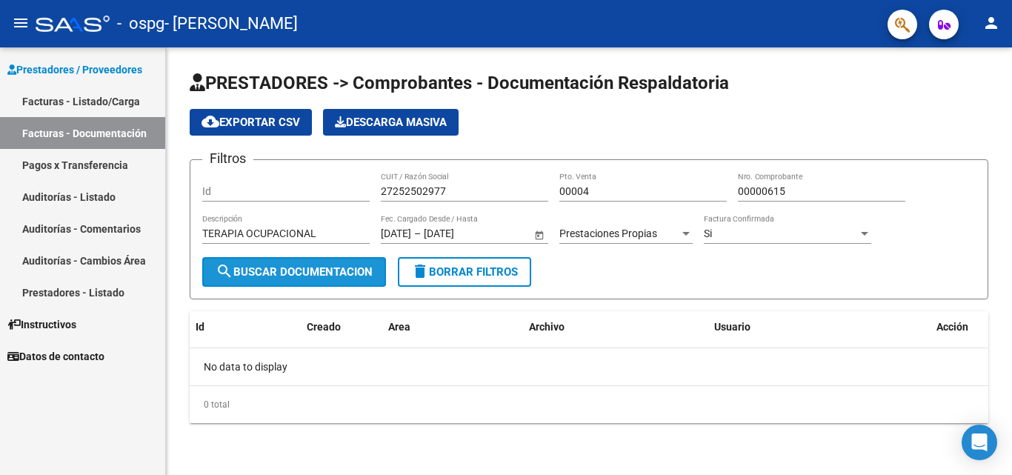
click at [332, 268] on span "search Buscar Documentacion" at bounding box center [294, 271] width 157 height 13
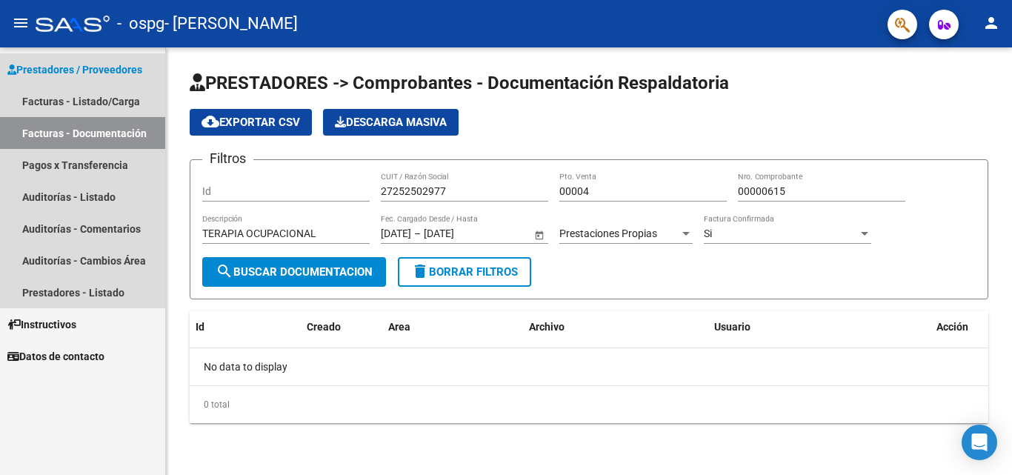
click at [81, 73] on span "Prestadores / Proveedores" at bounding box center [74, 69] width 135 height 16
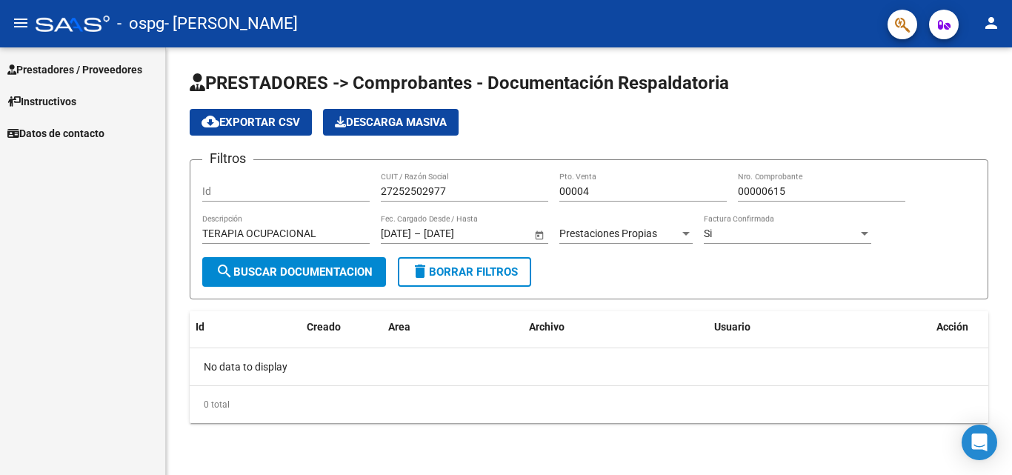
click at [990, 28] on mat-icon "person" at bounding box center [991, 23] width 18 height 18
click at [853, 116] on div at bounding box center [506, 237] width 1012 height 475
click at [993, 30] on mat-icon "person" at bounding box center [991, 23] width 18 height 18
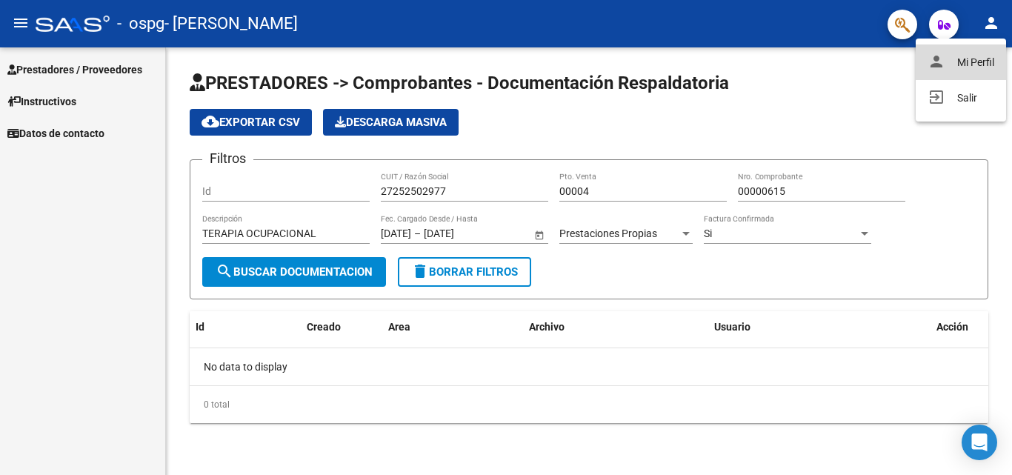
click at [979, 54] on button "person Mi Perfil" at bounding box center [960, 62] width 90 height 36
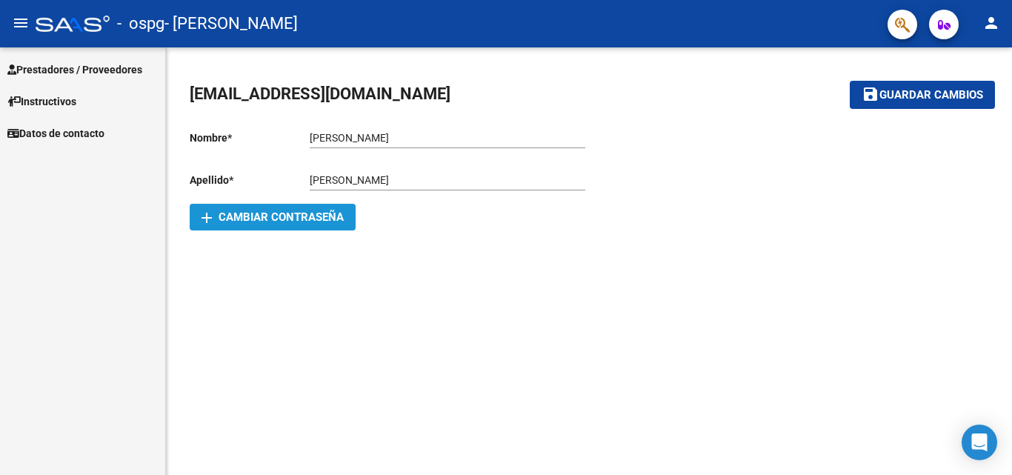
click at [309, 218] on span "add Cambiar Contraseña" at bounding box center [272, 216] width 142 height 13
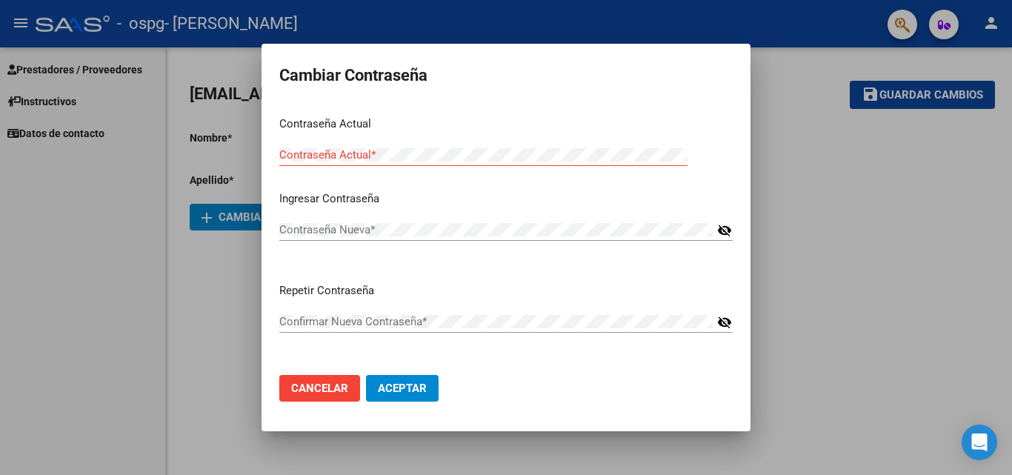
click at [801, 135] on div at bounding box center [506, 237] width 1012 height 475
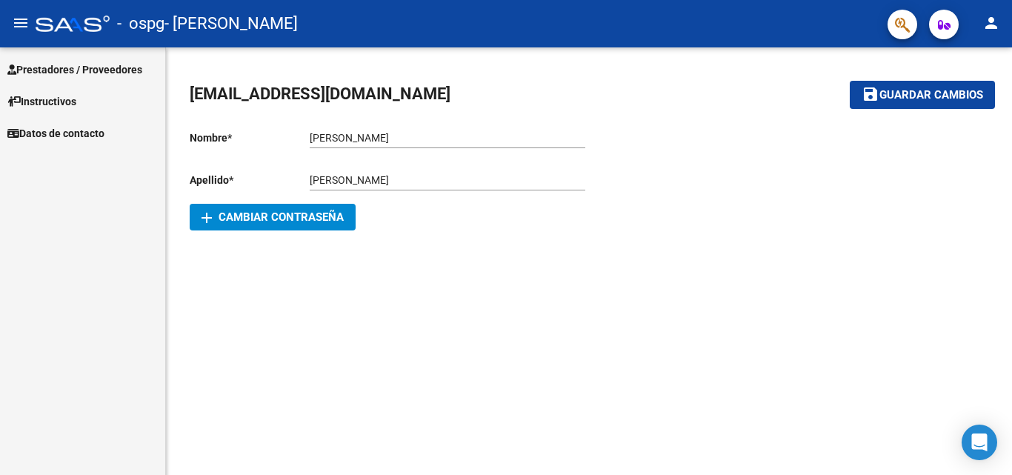
click at [516, 202] on div "[PERSON_NAME] Ingresar apellido" at bounding box center [448, 182] width 276 height 42
click at [910, 92] on span "Guardar cambios" at bounding box center [931, 95] width 104 height 13
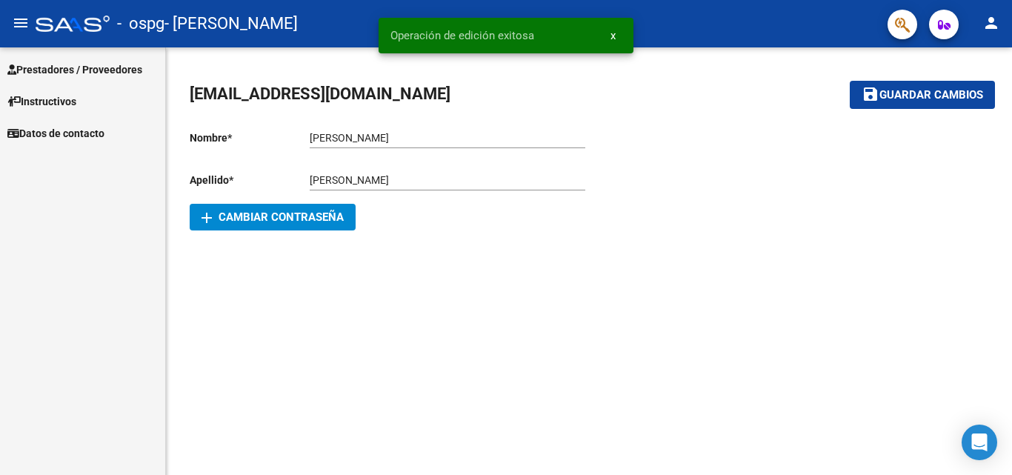
click at [500, 225] on div "add Cambiar Contraseña" at bounding box center [389, 217] width 399 height 27
click at [332, 221] on span "add Cambiar Contraseña" at bounding box center [272, 216] width 142 height 13
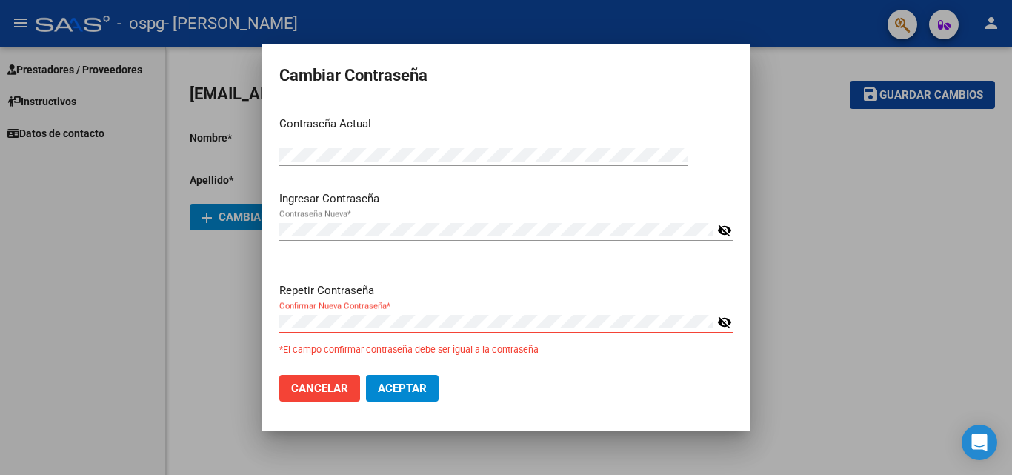
click at [713, 230] on div "visibility_off" at bounding box center [723, 229] width 20 height 13
click at [562, 401] on mat-dialog-actions "Cancelar Aceptar" at bounding box center [505, 388] width 453 height 50
click at [720, 228] on mat-icon "visibility_off" at bounding box center [724, 230] width 15 height 18
click at [721, 326] on mat-icon "visibility_off" at bounding box center [724, 322] width 15 height 18
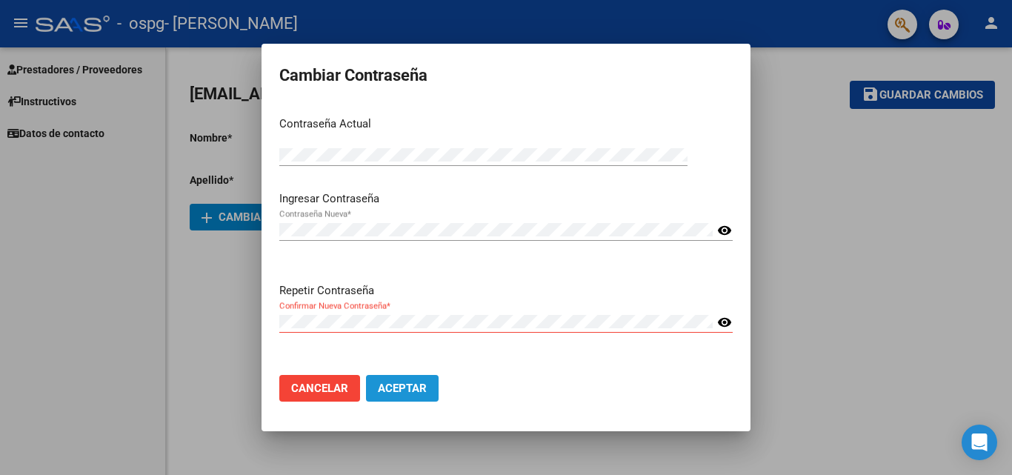
click at [403, 390] on span "Aceptar" at bounding box center [402, 387] width 49 height 13
click at [492, 347] on div "Repetir Contraseña Confirmar Nueva Contraseña * visibility" at bounding box center [505, 322] width 453 height 81
click at [812, 104] on div at bounding box center [506, 237] width 1012 height 475
